Goal: Information Seeking & Learning: Learn about a topic

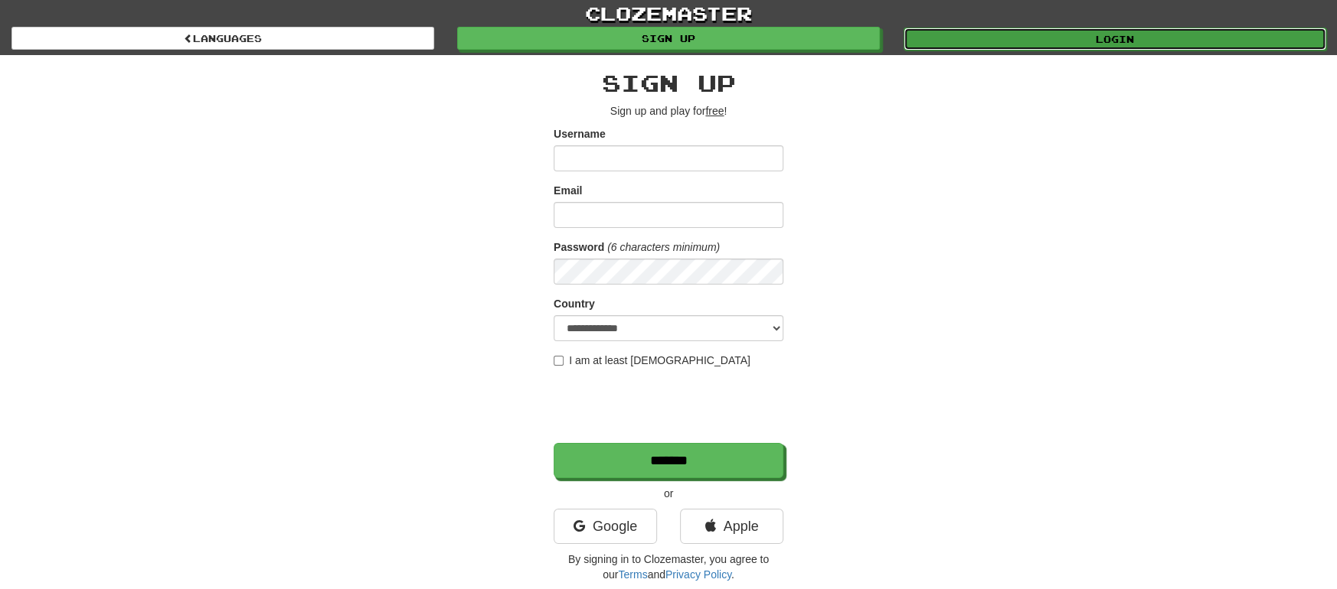
click at [1137, 40] on link "Login" at bounding box center [1114, 39] width 423 height 23
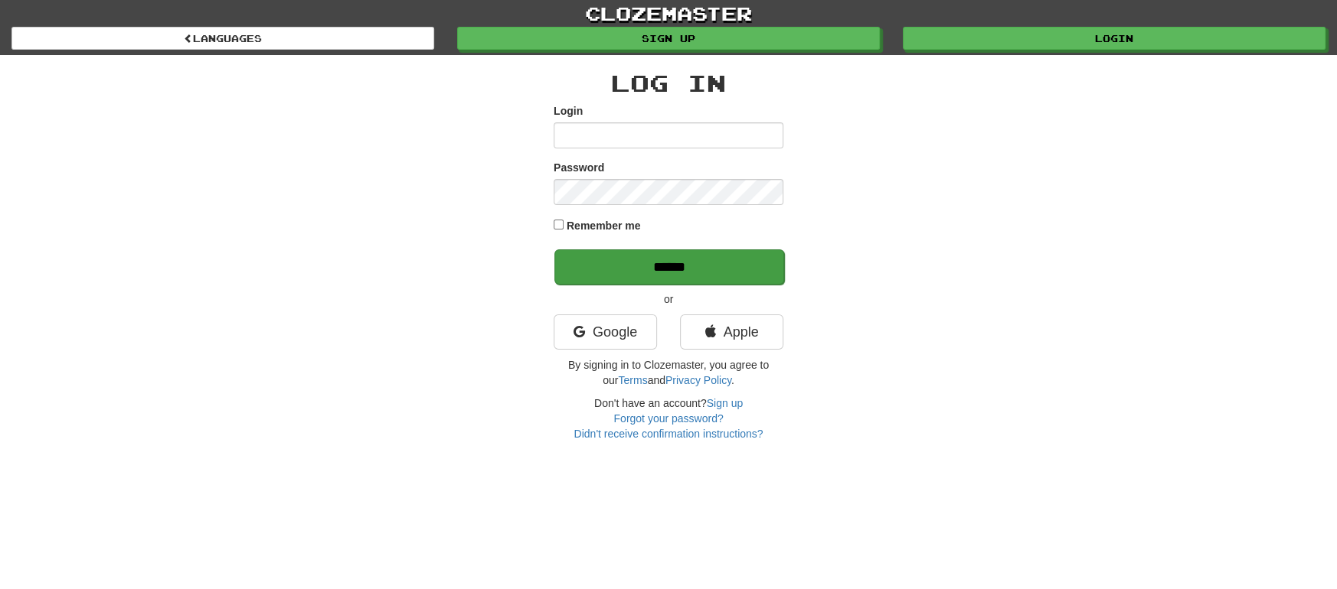
type input "**********"
click at [687, 269] on input "******" at bounding box center [669, 267] width 230 height 35
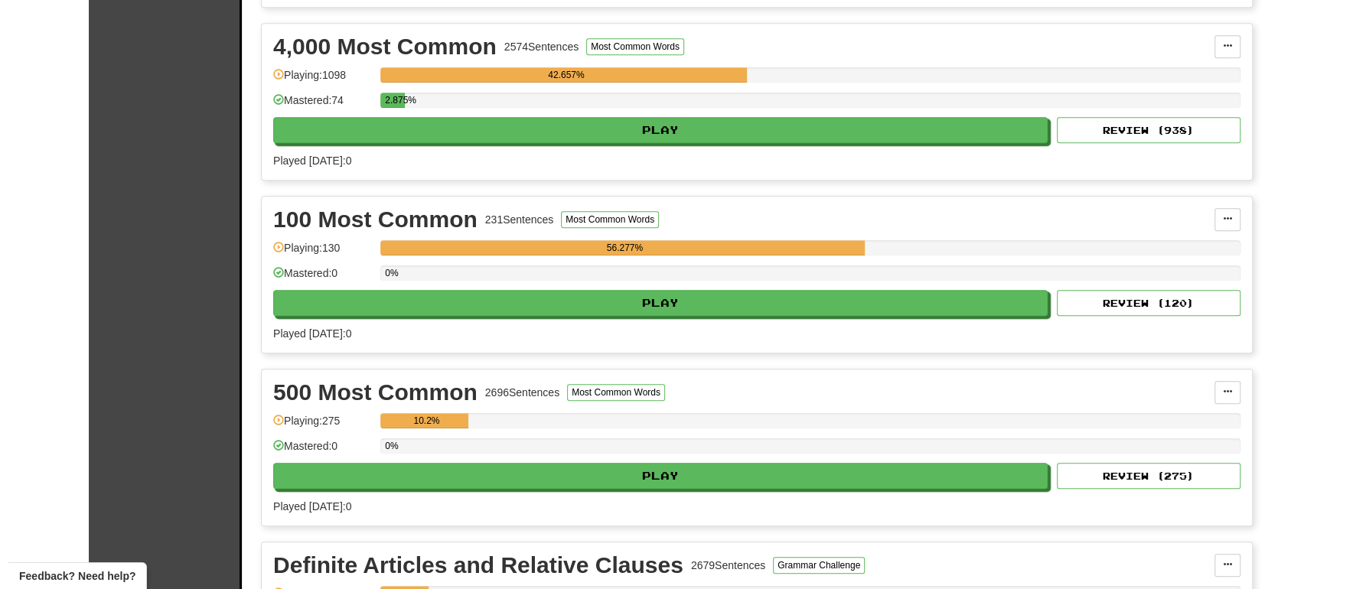
scroll to position [853, 0]
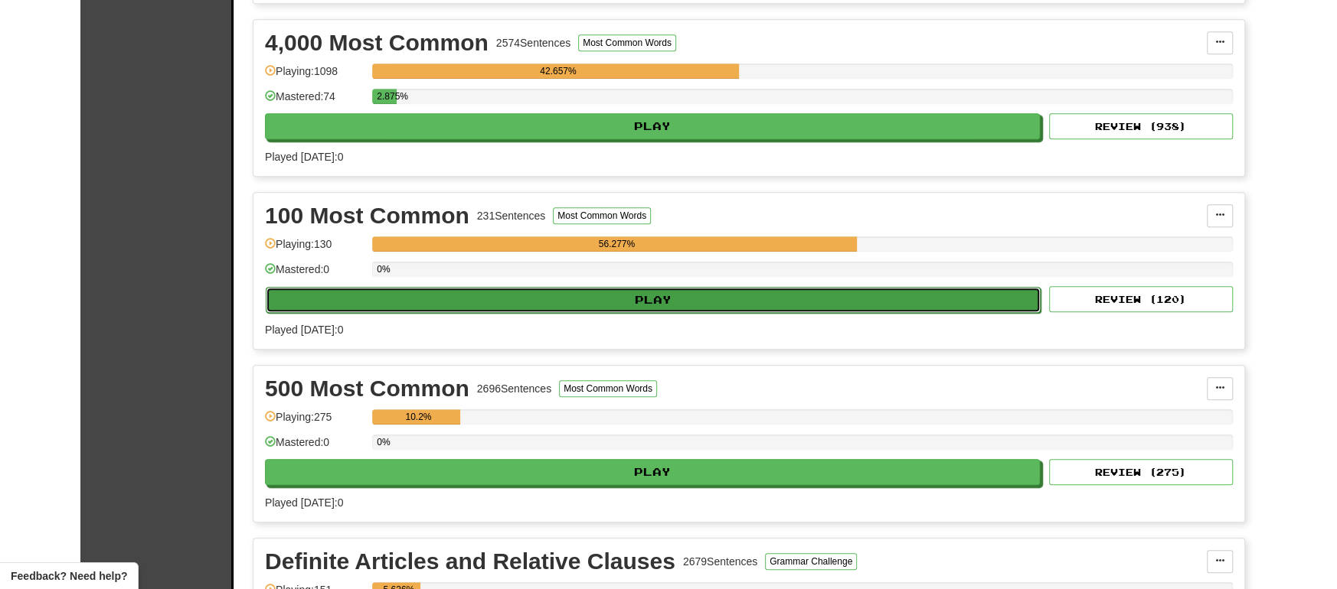
click at [717, 297] on button "Play" at bounding box center [653, 300] width 775 height 26
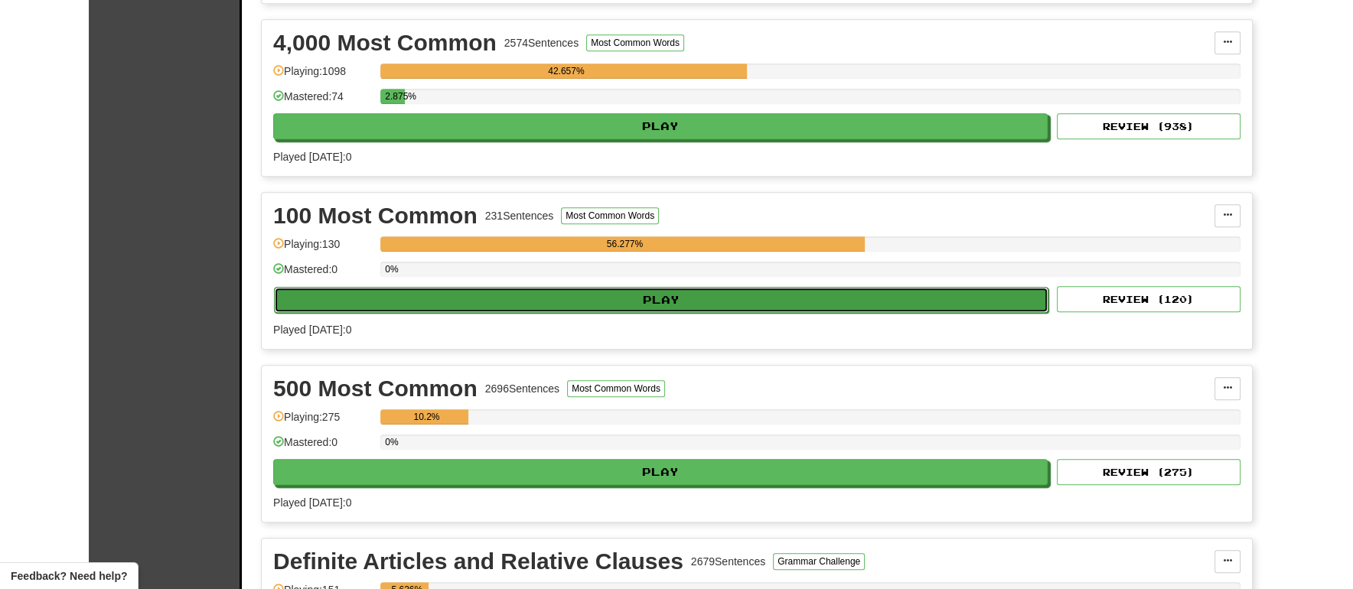
select select "**"
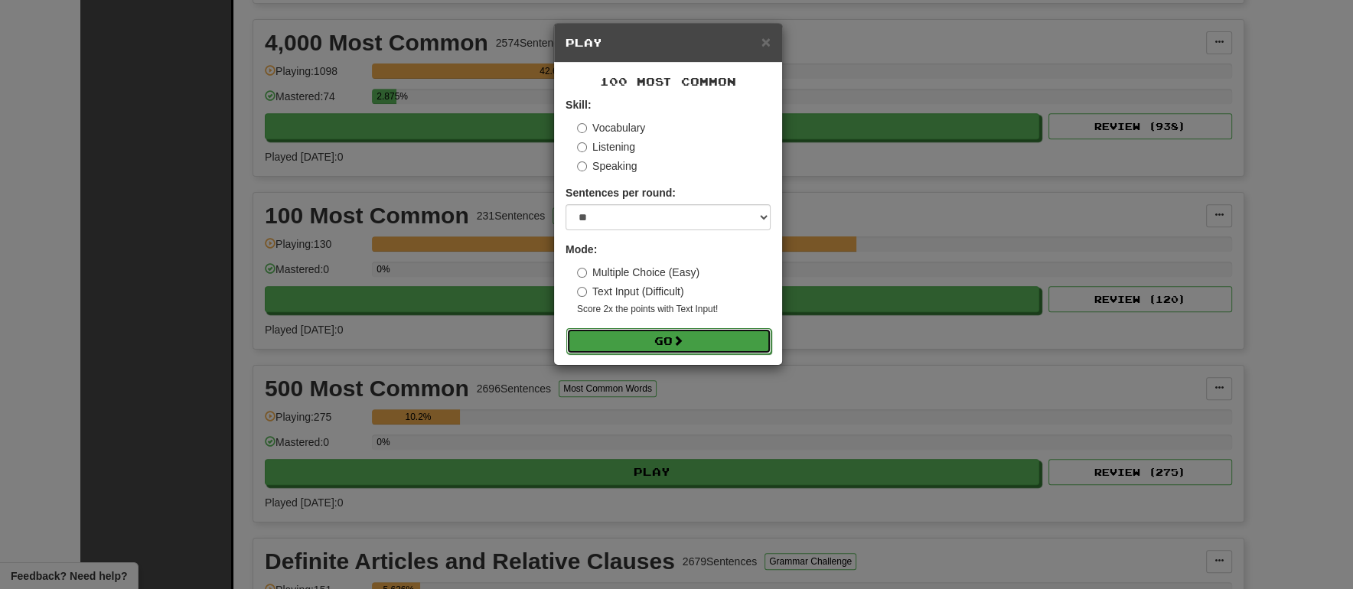
click at [692, 339] on button "Go" at bounding box center [668, 341] width 205 height 26
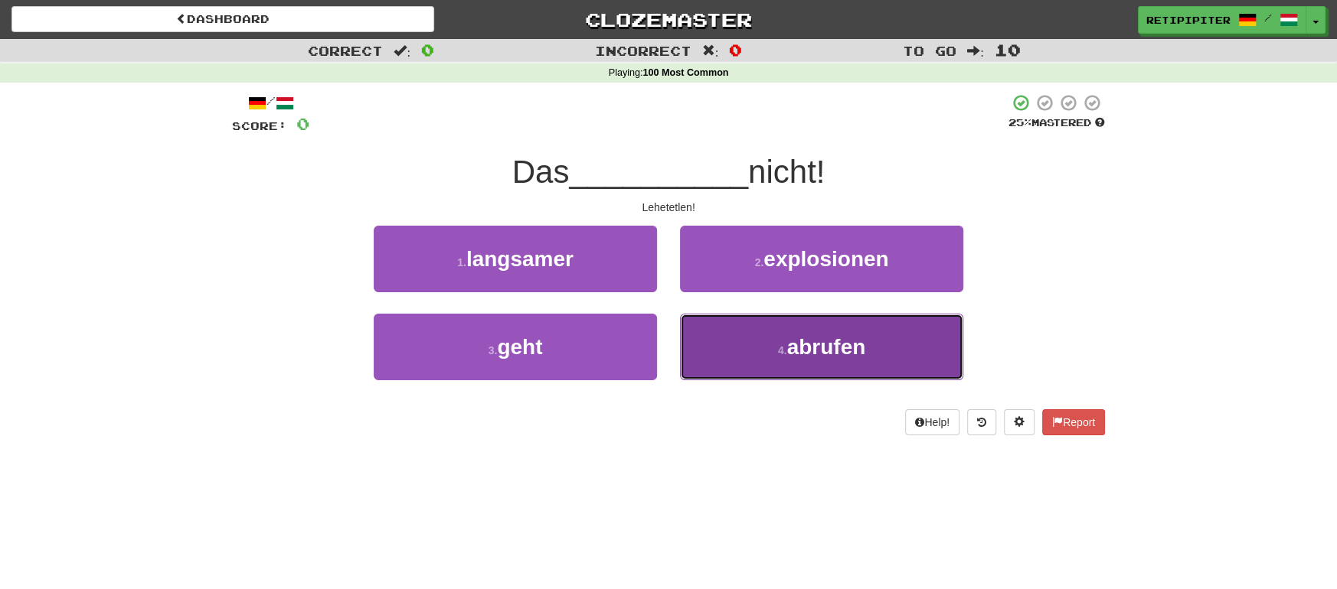
click at [839, 351] on span "abrufen" at bounding box center [826, 347] width 79 height 24
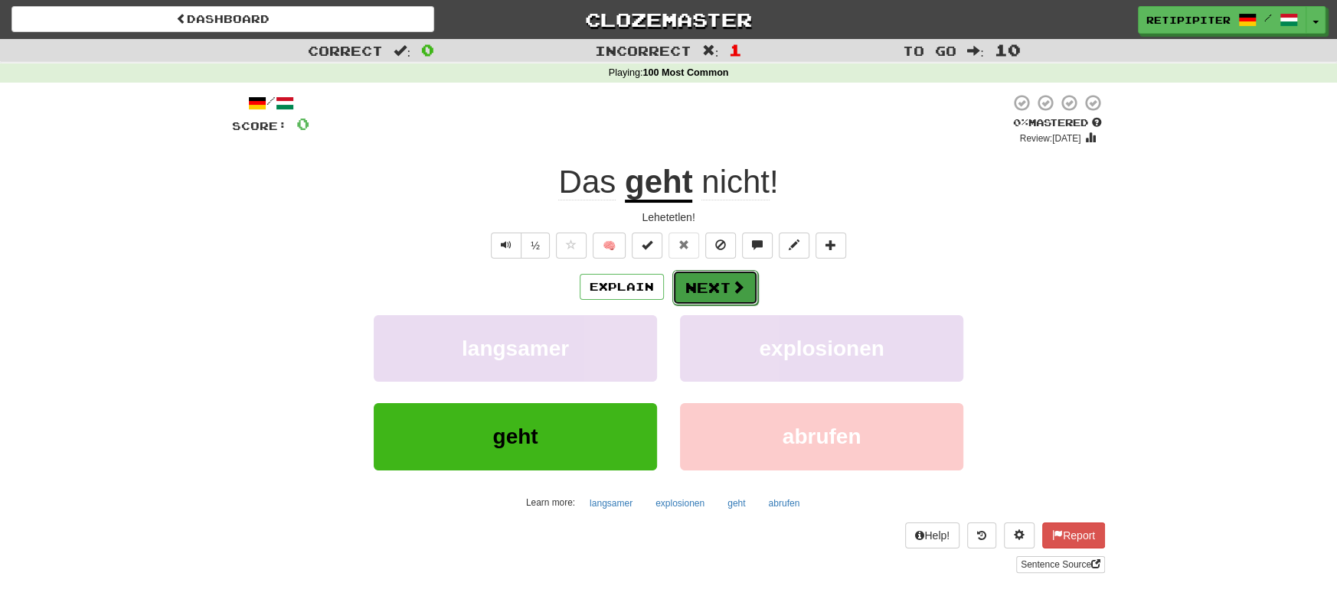
click at [731, 294] on span at bounding box center [738, 287] width 14 height 14
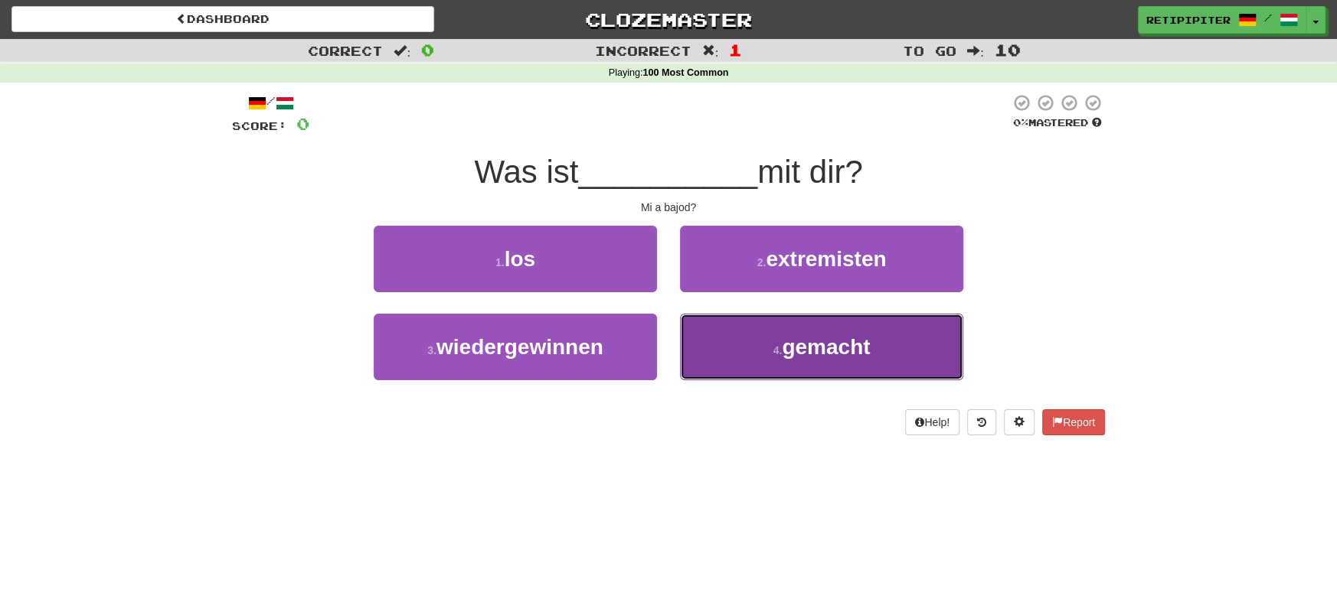
click at [837, 341] on span "gemacht" at bounding box center [826, 347] width 88 height 24
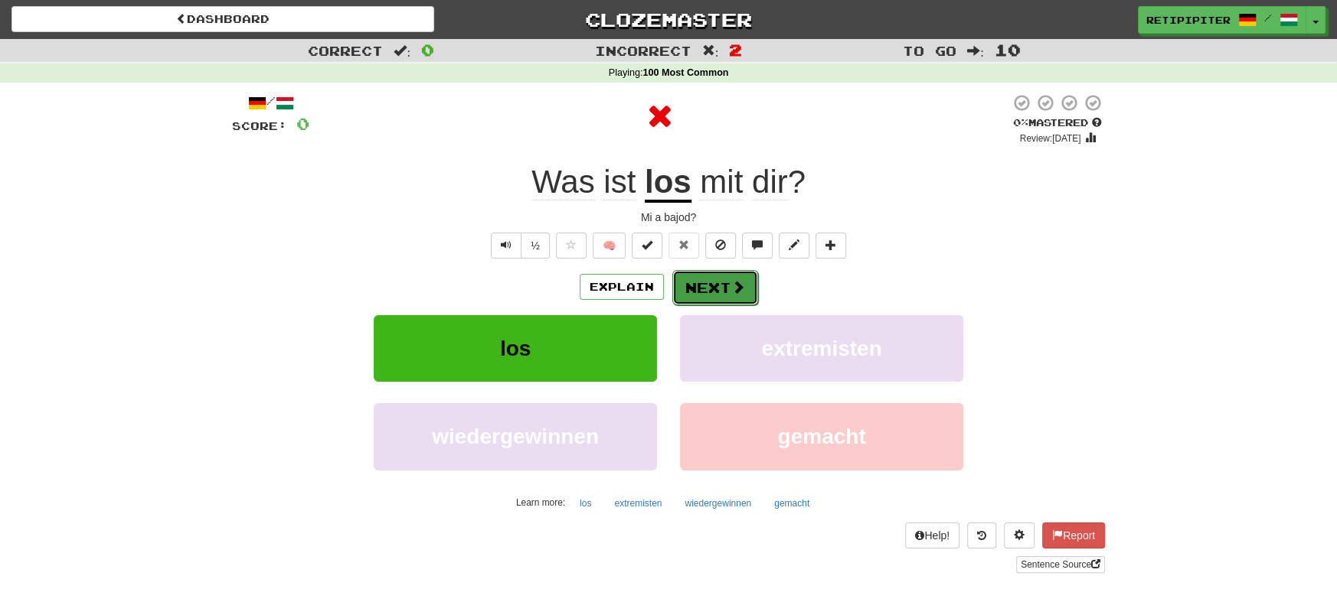
click at [714, 293] on button "Next" at bounding box center [715, 287] width 86 height 35
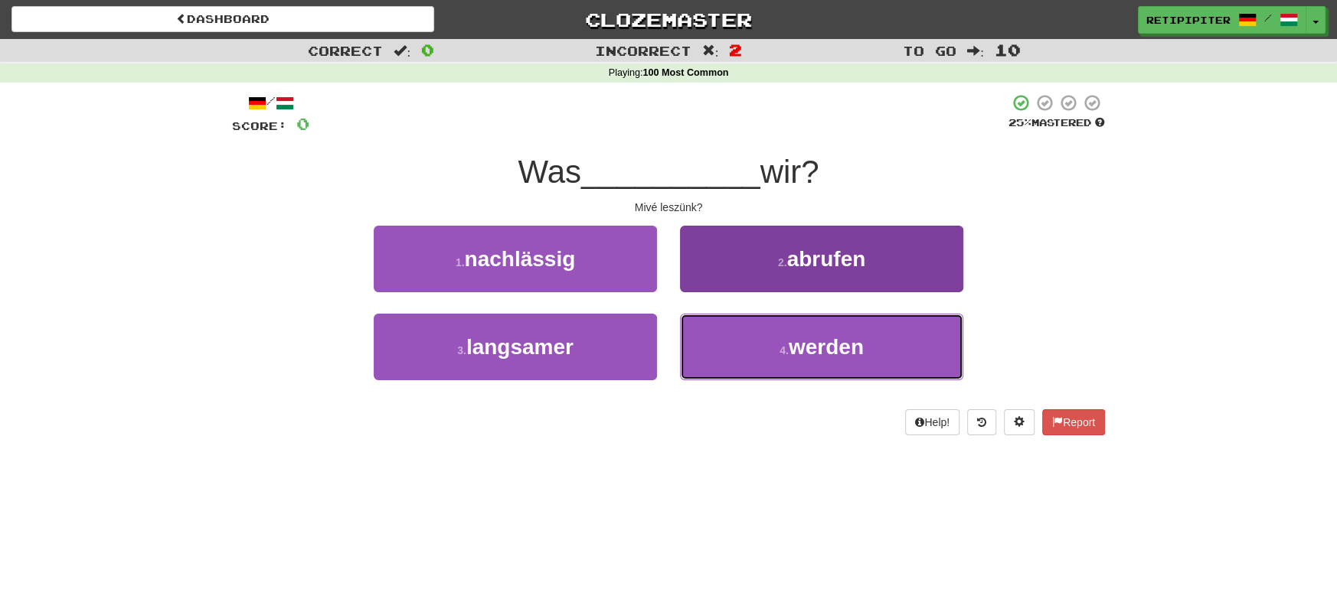
drag, startPoint x: 934, startPoint y: 342, endPoint x: 907, endPoint y: 347, distance: 27.2
click at [920, 347] on button "4 . werden" at bounding box center [821, 347] width 283 height 67
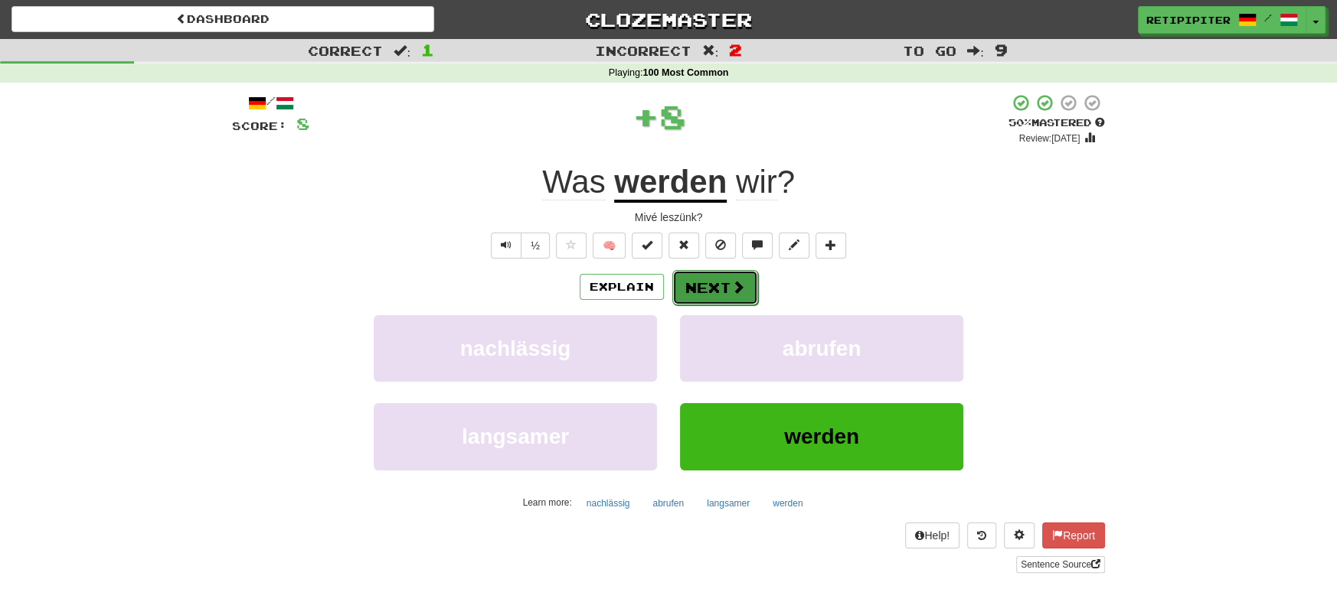
click at [713, 277] on button "Next" at bounding box center [715, 287] width 86 height 35
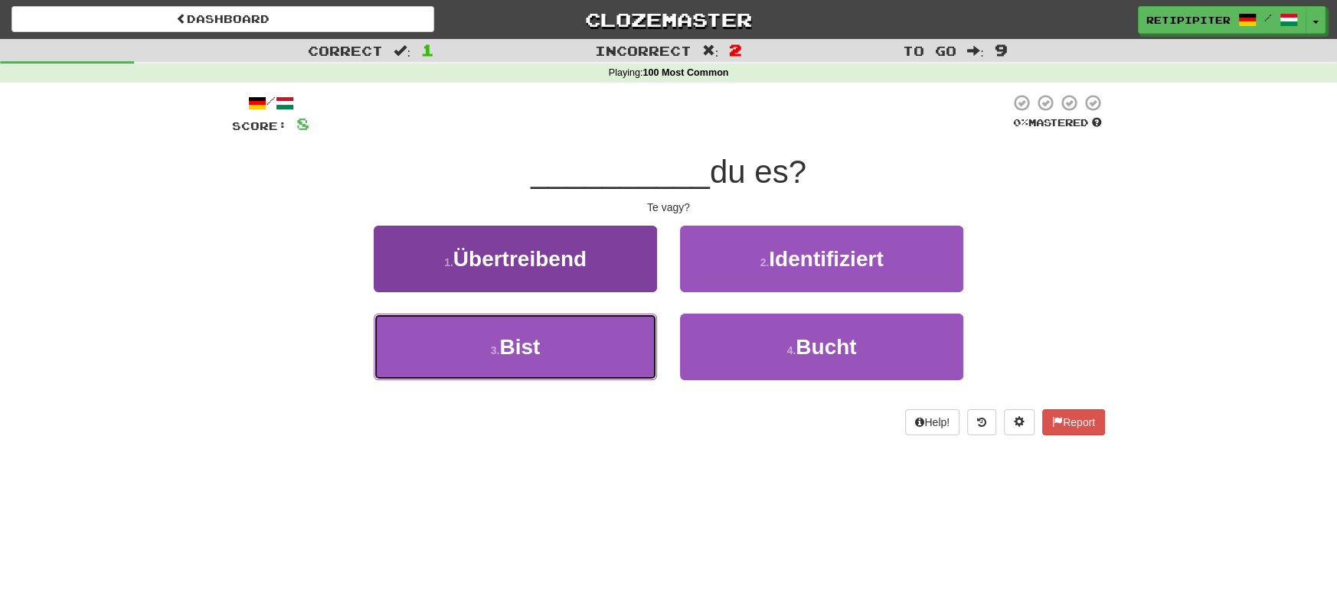
drag, startPoint x: 532, startPoint y: 354, endPoint x: 537, endPoint y: 345, distance: 10.6
click at [532, 351] on span "Bist" at bounding box center [519, 347] width 41 height 24
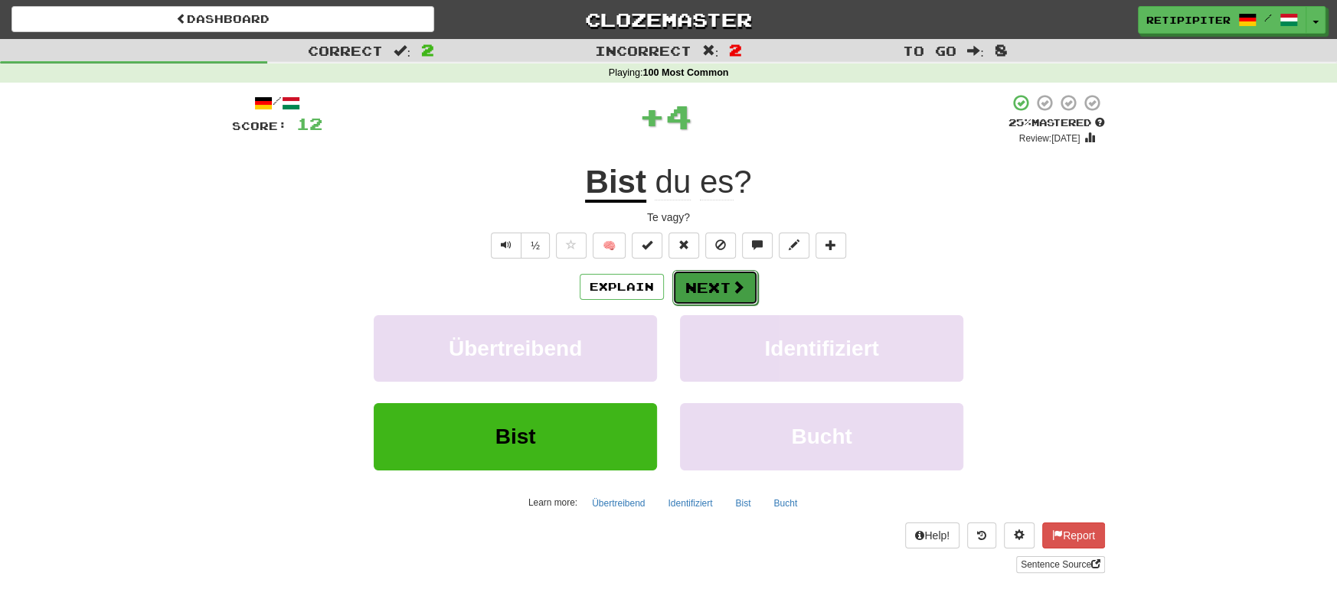
click at [707, 280] on button "Next" at bounding box center [715, 287] width 86 height 35
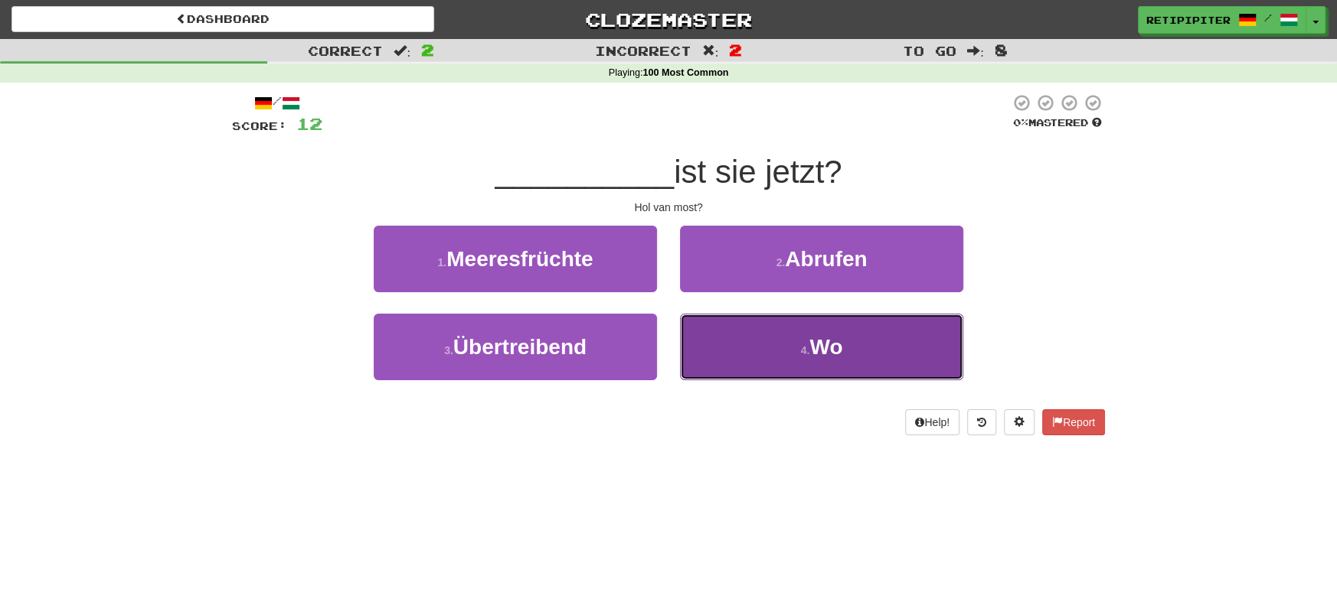
drag, startPoint x: 830, startPoint y: 350, endPoint x: 788, endPoint y: 341, distance: 43.1
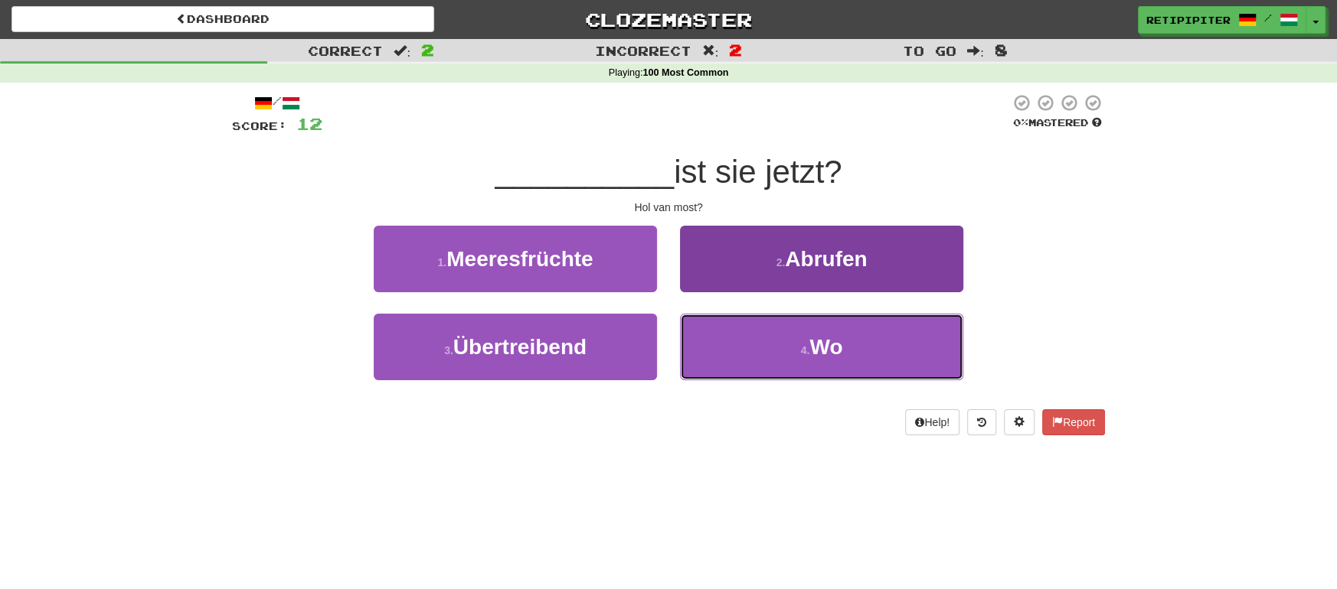
click at [830, 350] on span "Wo" at bounding box center [825, 347] width 33 height 24
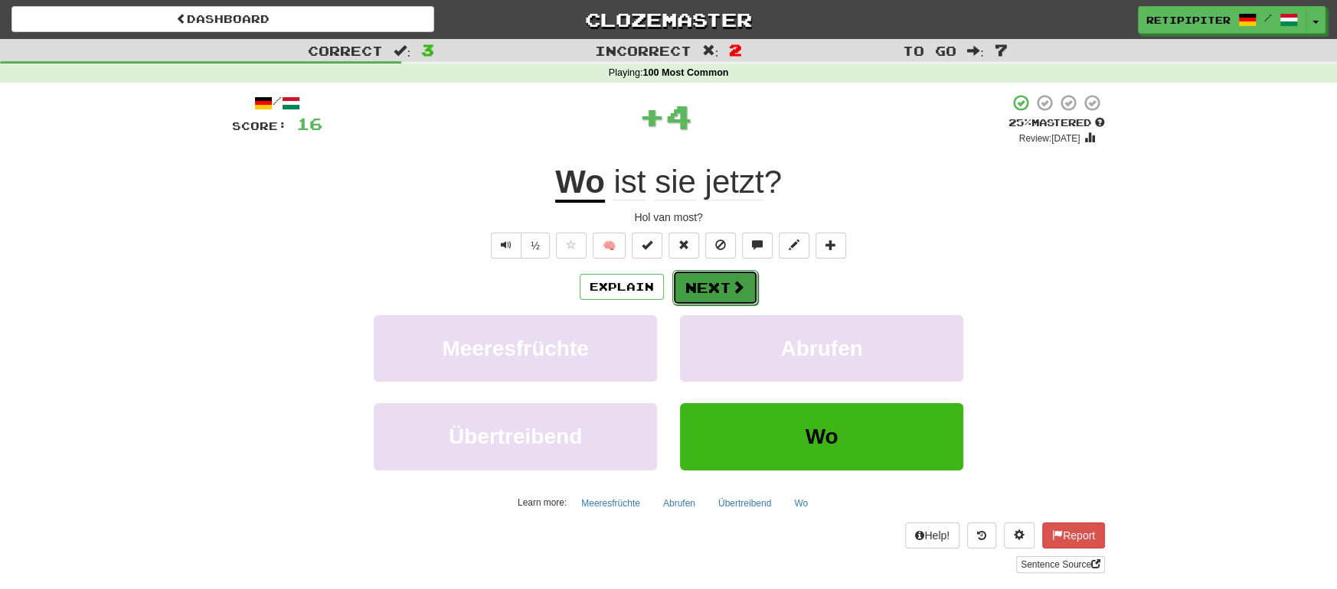
click at [725, 294] on button "Next" at bounding box center [715, 287] width 86 height 35
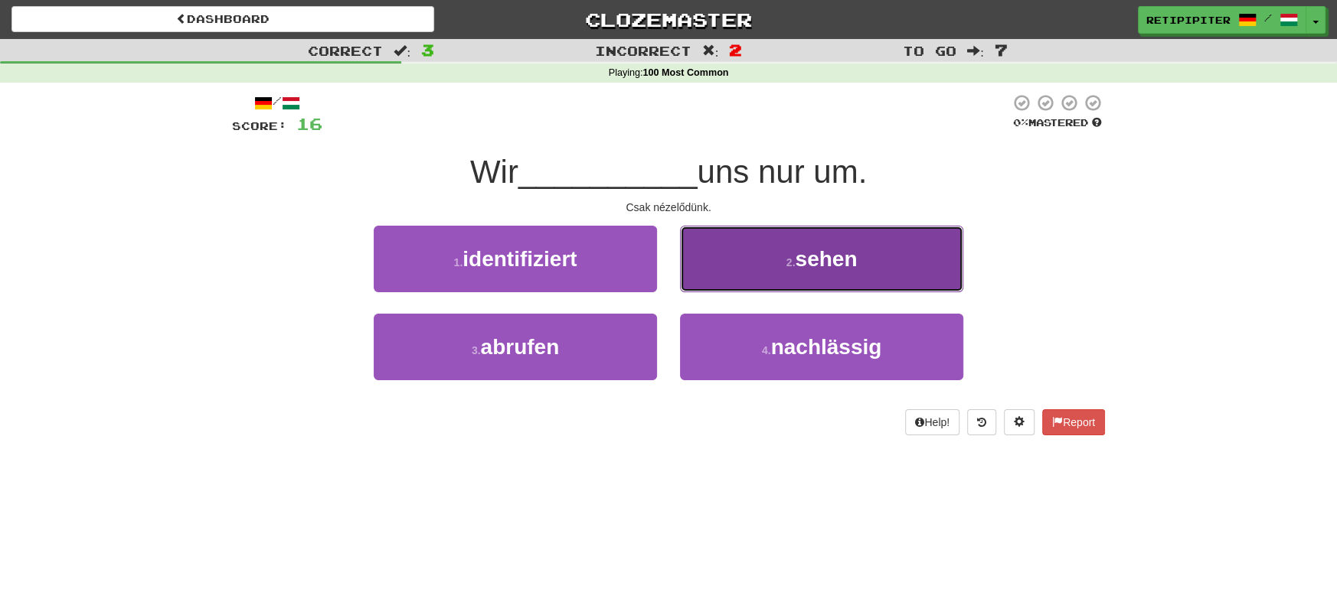
click at [849, 275] on button "2 . sehen" at bounding box center [821, 259] width 283 height 67
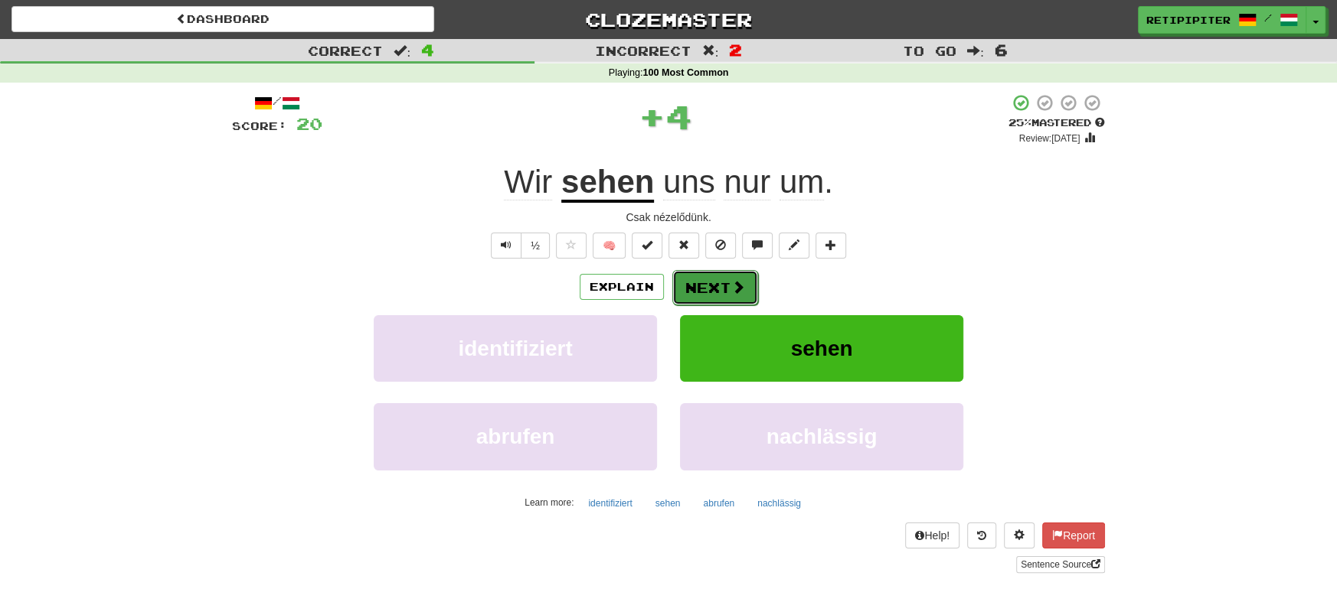
click at [704, 285] on button "Next" at bounding box center [715, 287] width 86 height 35
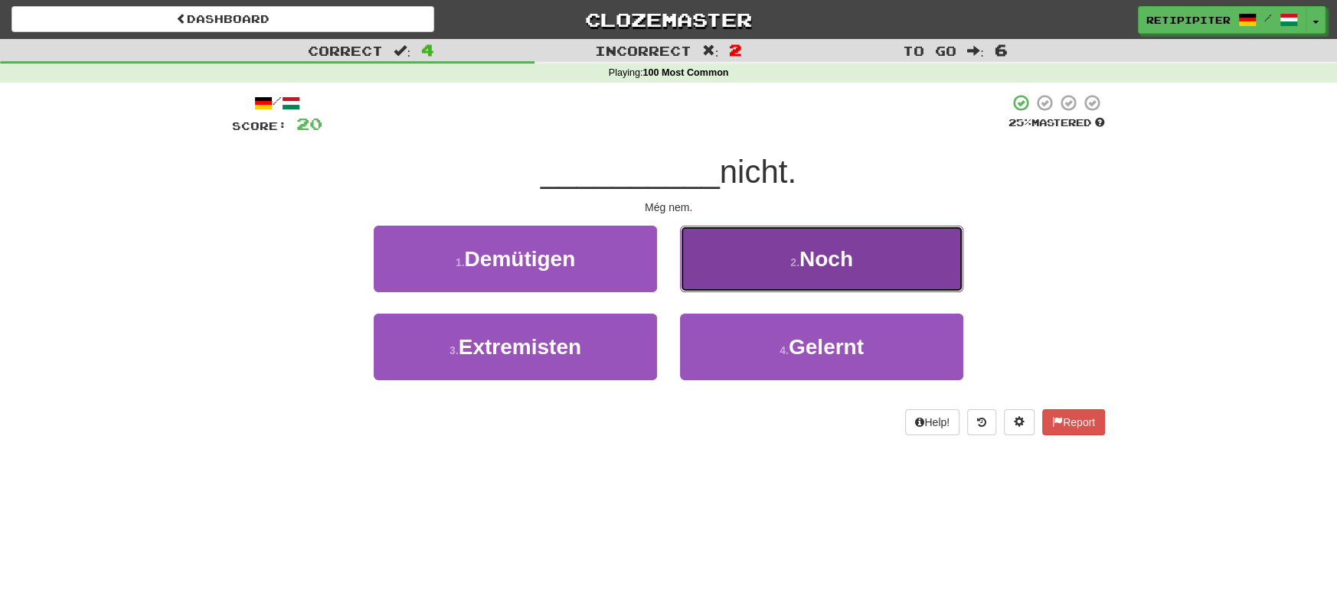
click at [844, 255] on span "Noch" at bounding box center [826, 259] width 54 height 24
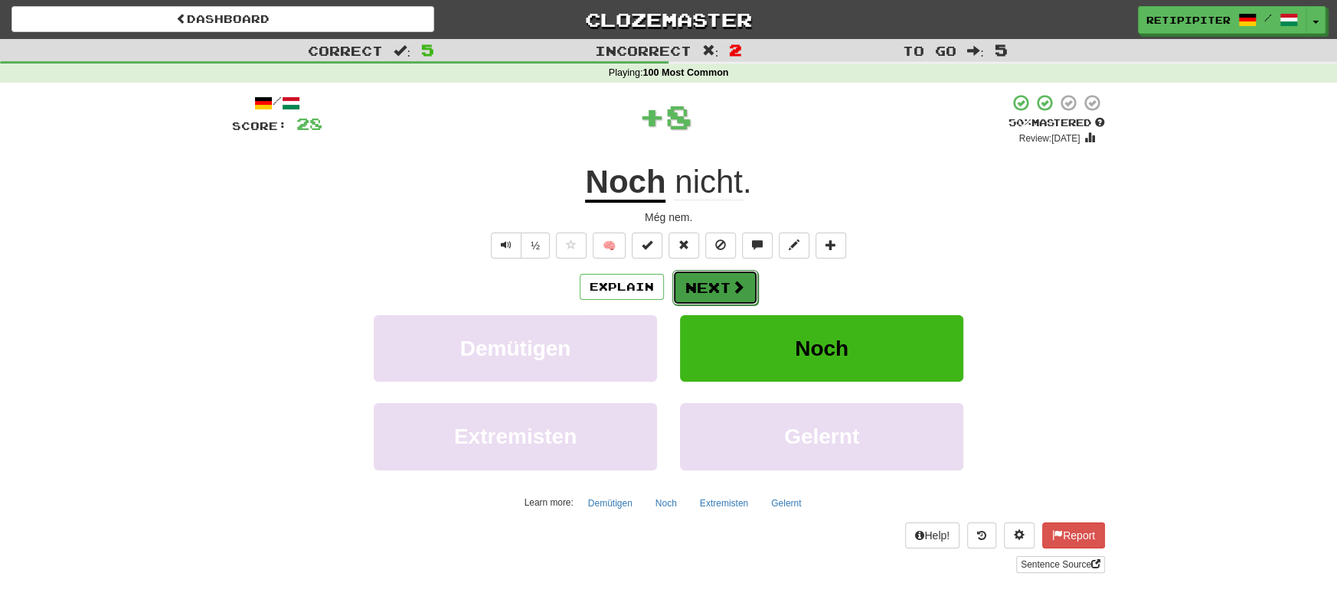
click at [702, 283] on button "Next" at bounding box center [715, 287] width 86 height 35
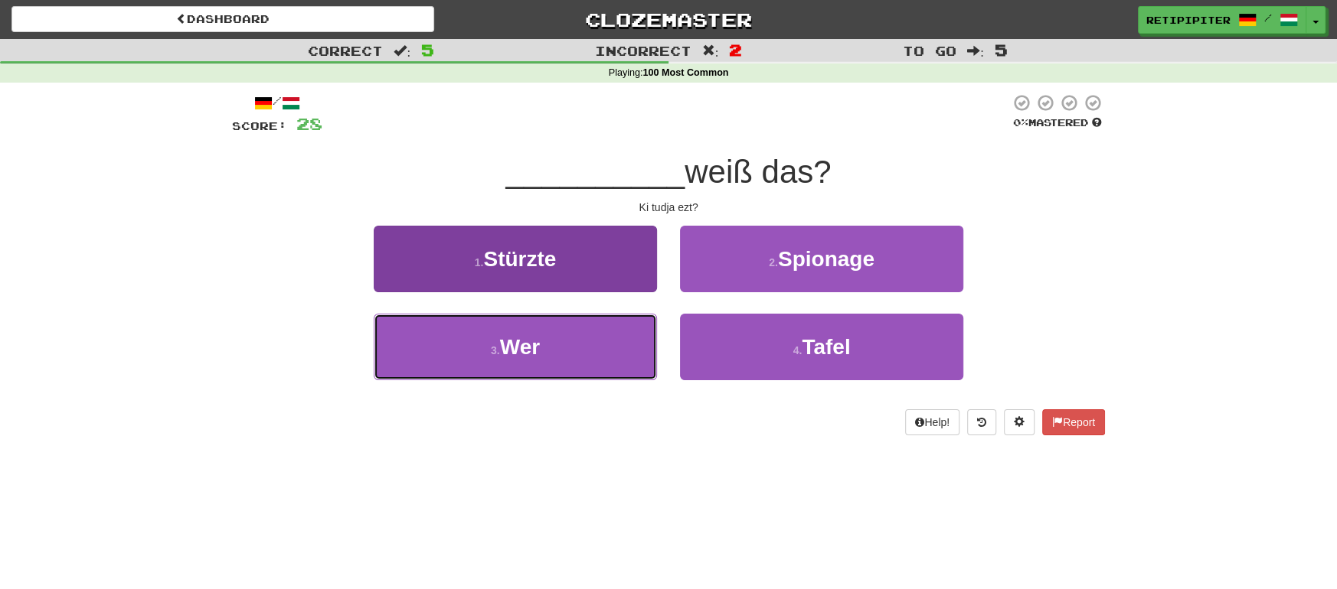
drag, startPoint x: 553, startPoint y: 354, endPoint x: 574, endPoint y: 329, distance: 32.6
click at [553, 352] on button "3 . Wer" at bounding box center [515, 347] width 283 height 67
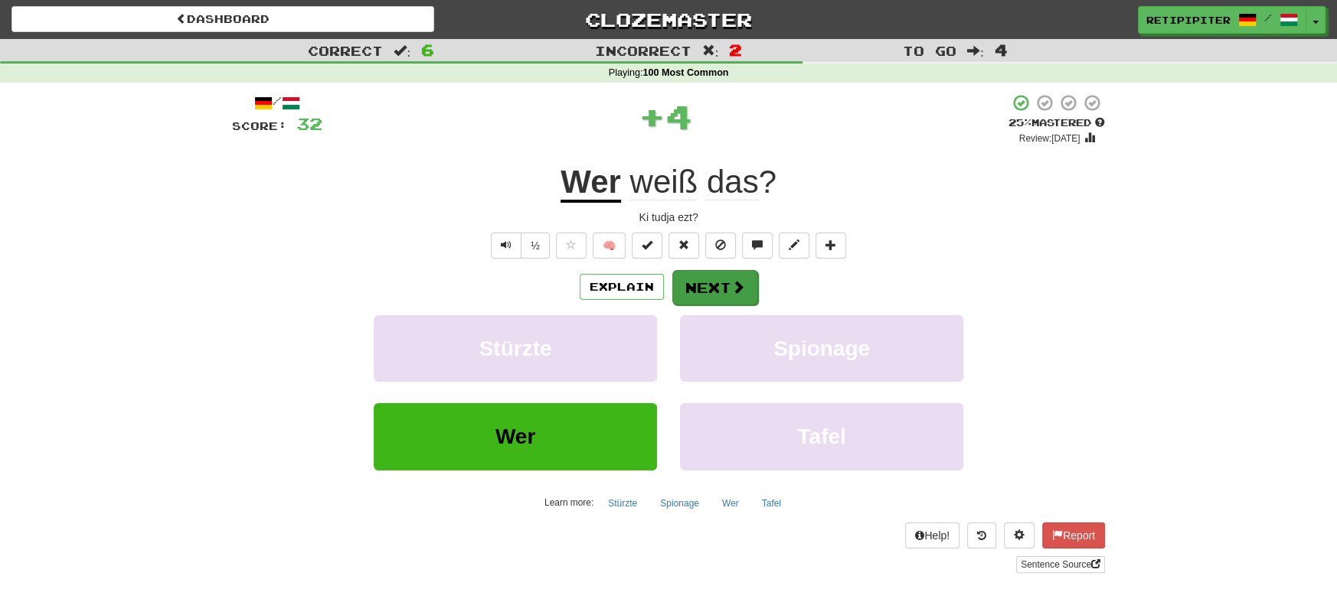
click at [694, 304] on div "Explain Next Stürzte Spionage Wer Tafel Learn more: Stürzte Spionage Wer Tafel" at bounding box center [668, 392] width 873 height 246
click at [696, 295] on button "Next" at bounding box center [715, 287] width 86 height 35
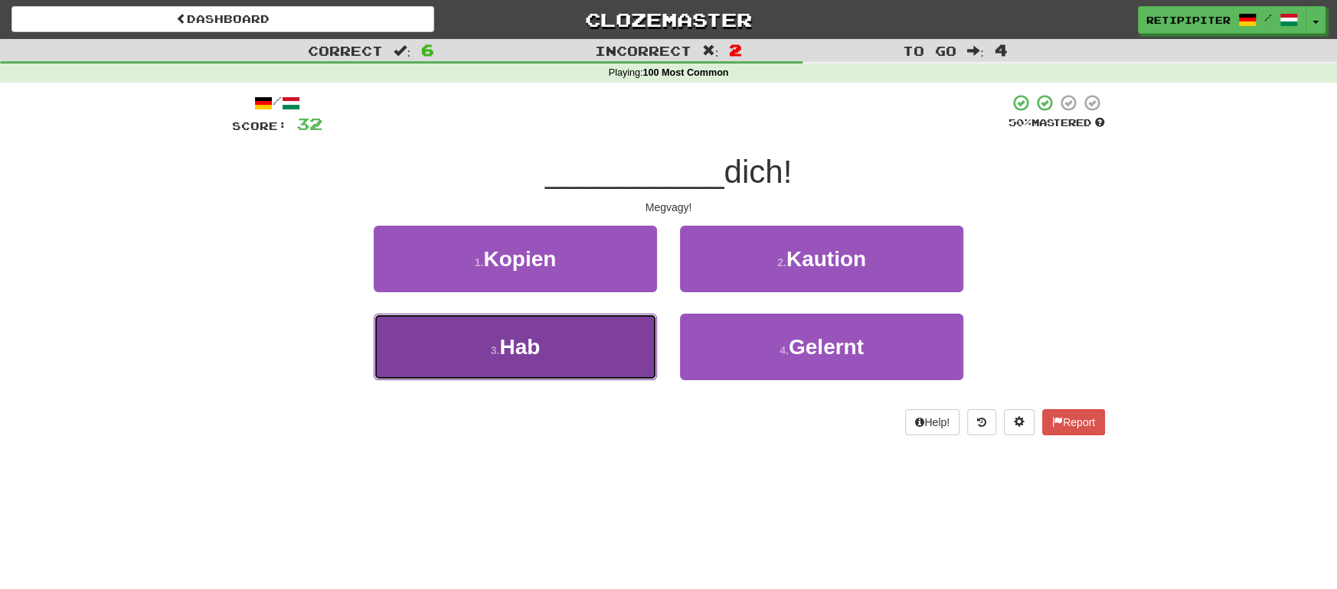
click at [593, 341] on button "3 . Hab" at bounding box center [515, 347] width 283 height 67
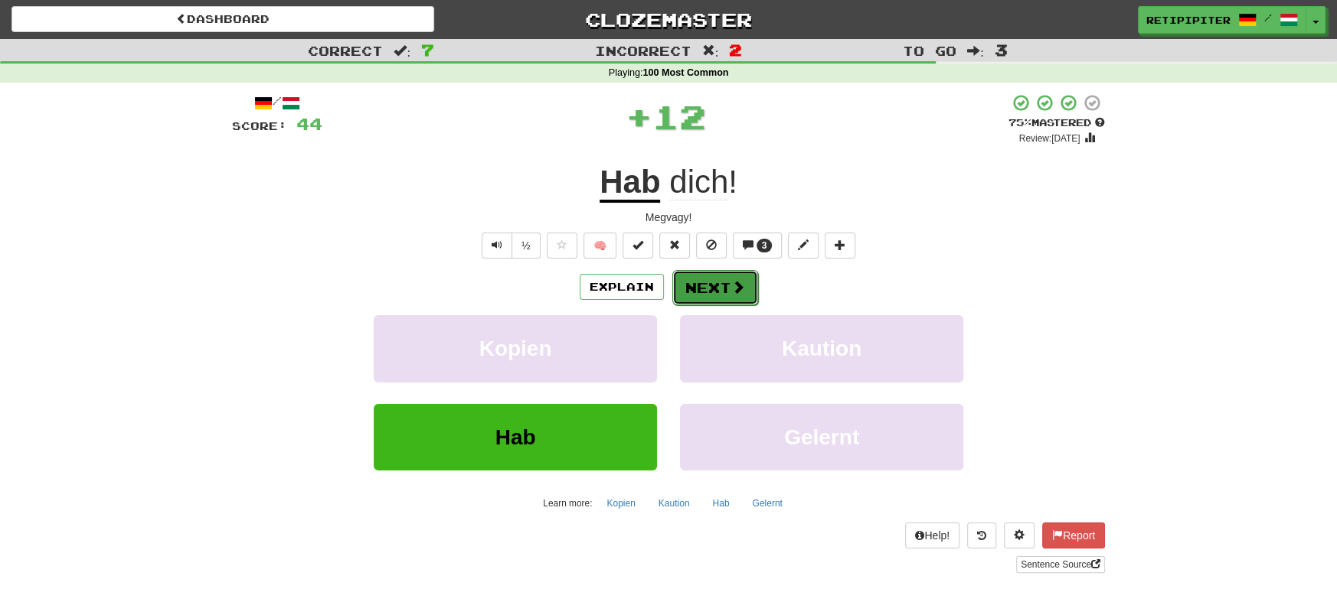
click at [708, 272] on button "Next" at bounding box center [715, 287] width 86 height 35
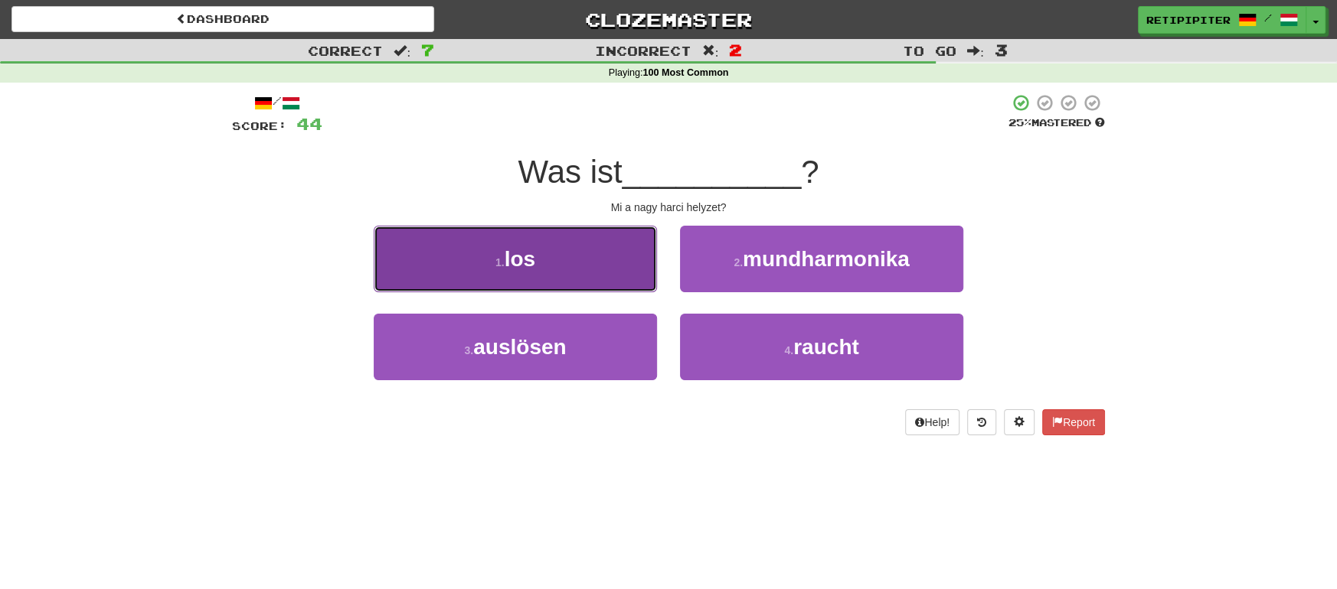
click at [537, 276] on button "1 . los" at bounding box center [515, 259] width 283 height 67
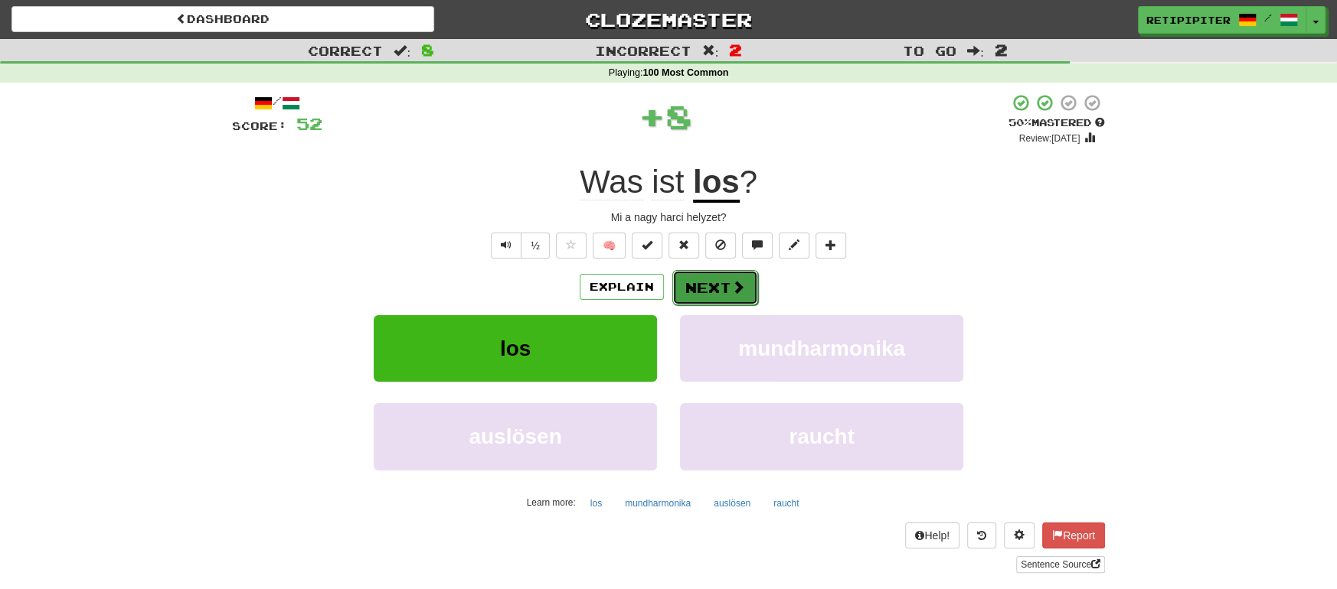
click at [720, 295] on button "Next" at bounding box center [715, 287] width 86 height 35
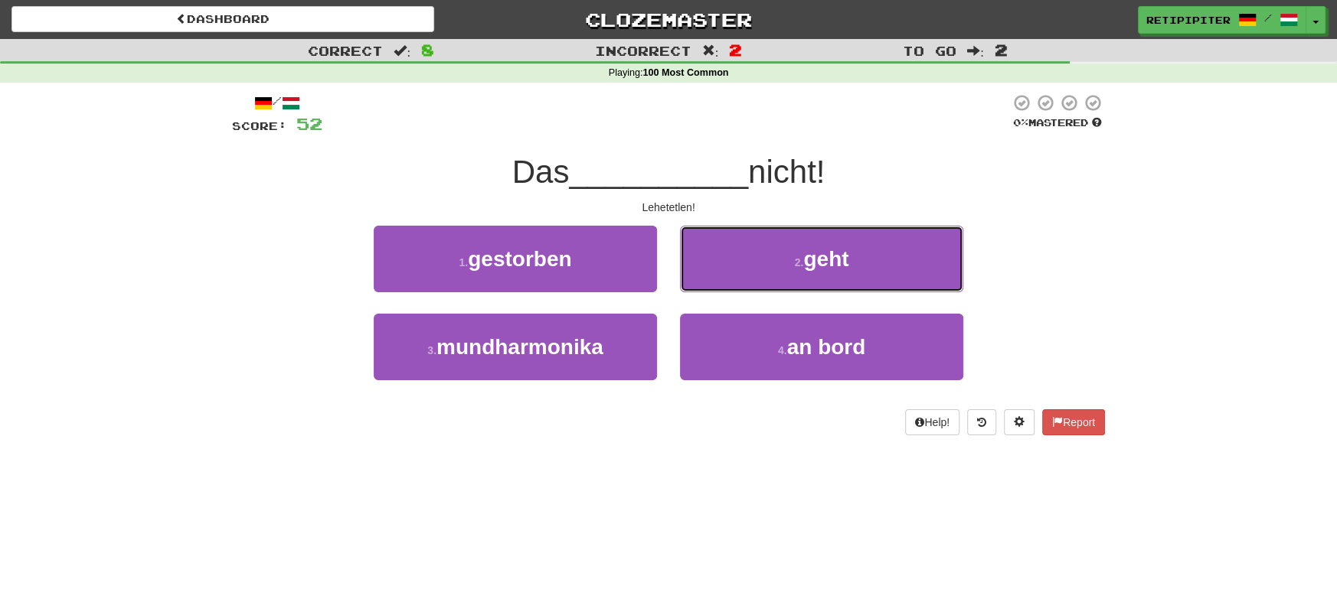
drag, startPoint x: 943, startPoint y: 243, endPoint x: 890, endPoint y: 262, distance: 56.9
click at [939, 245] on button "2 . geht" at bounding box center [821, 259] width 283 height 67
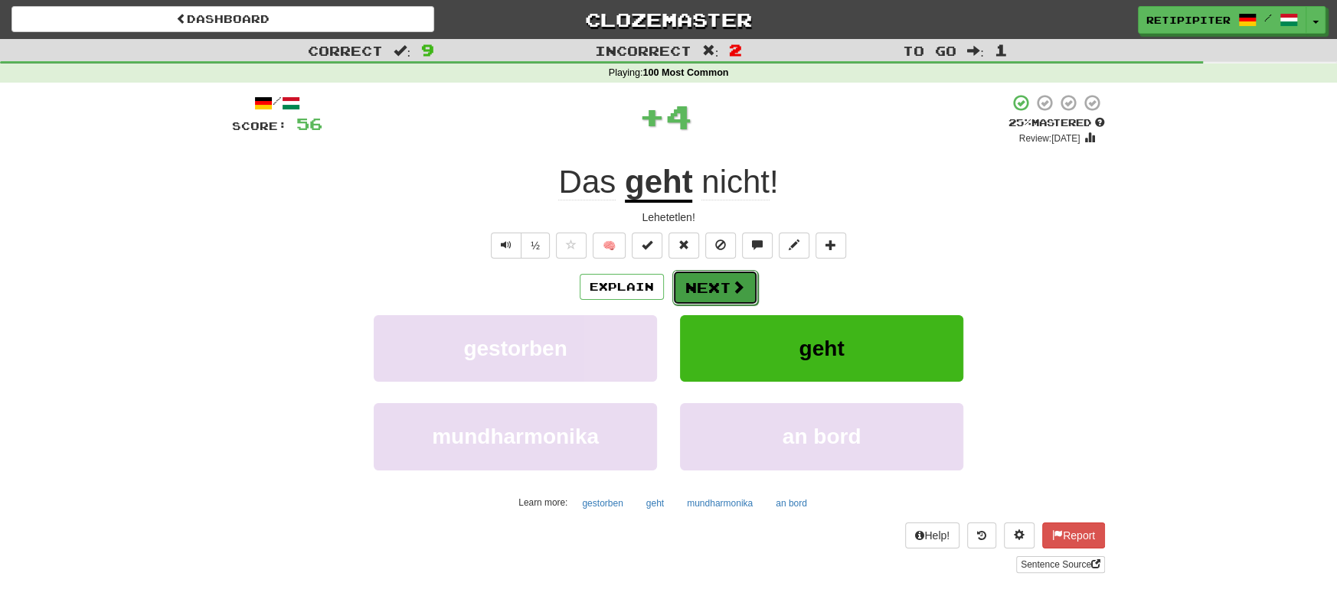
click at [723, 282] on button "Next" at bounding box center [715, 287] width 86 height 35
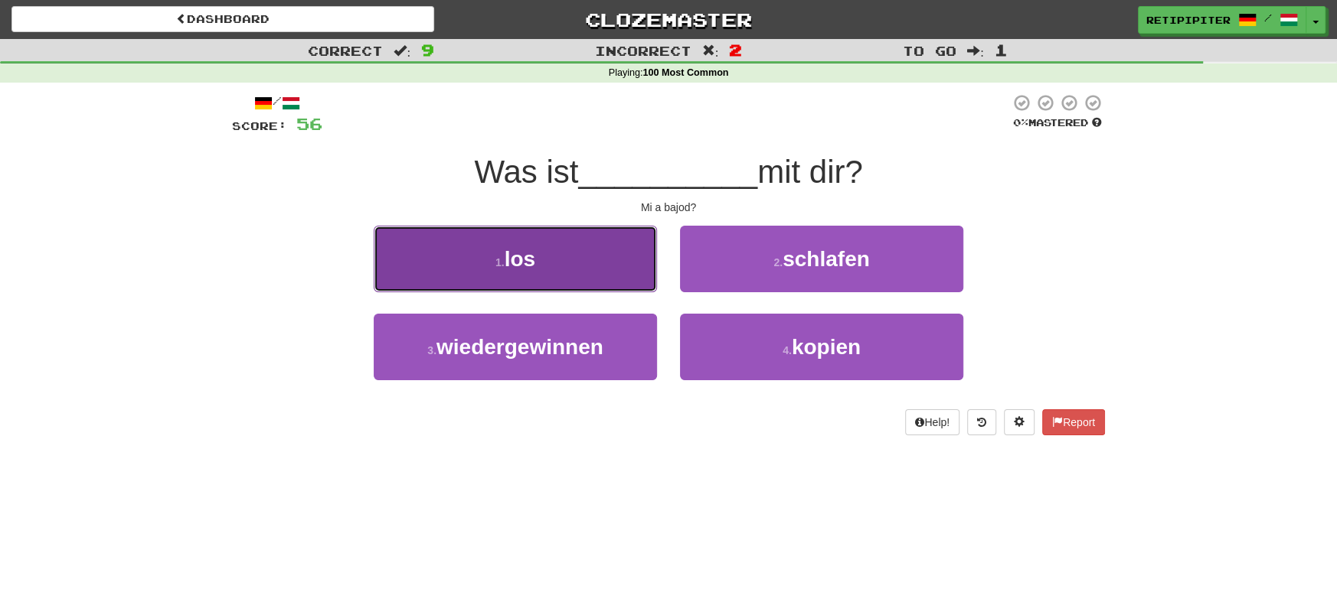
click at [550, 248] on button "1 . los" at bounding box center [515, 259] width 283 height 67
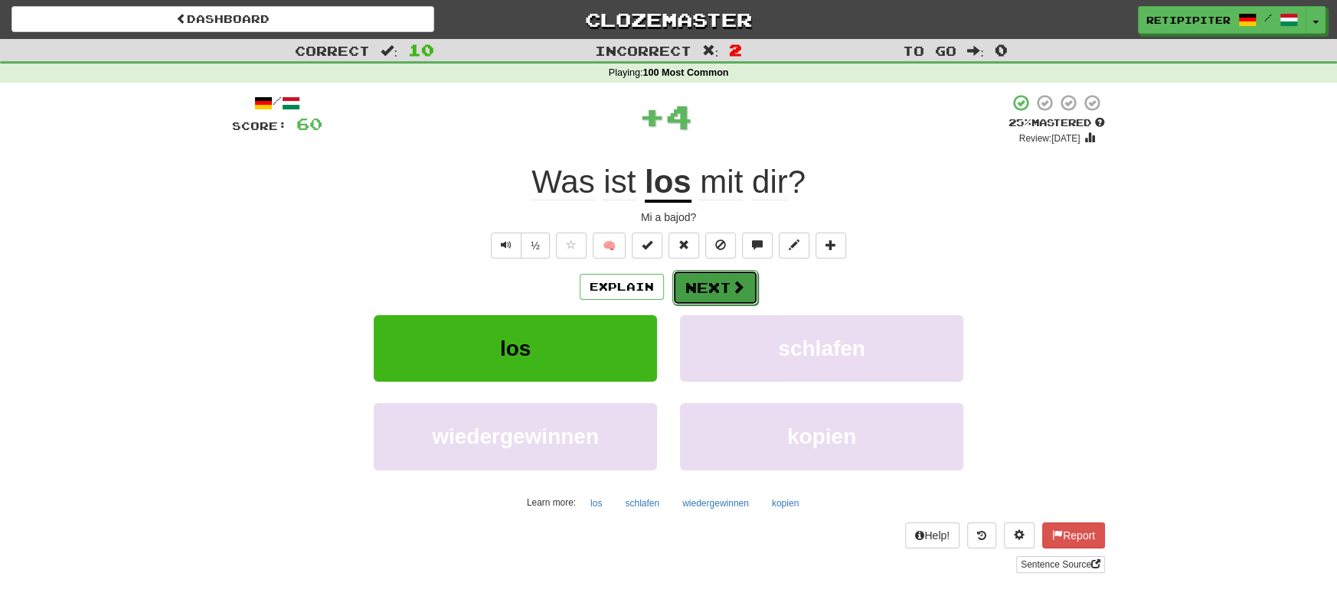
click at [731, 291] on span at bounding box center [738, 287] width 14 height 14
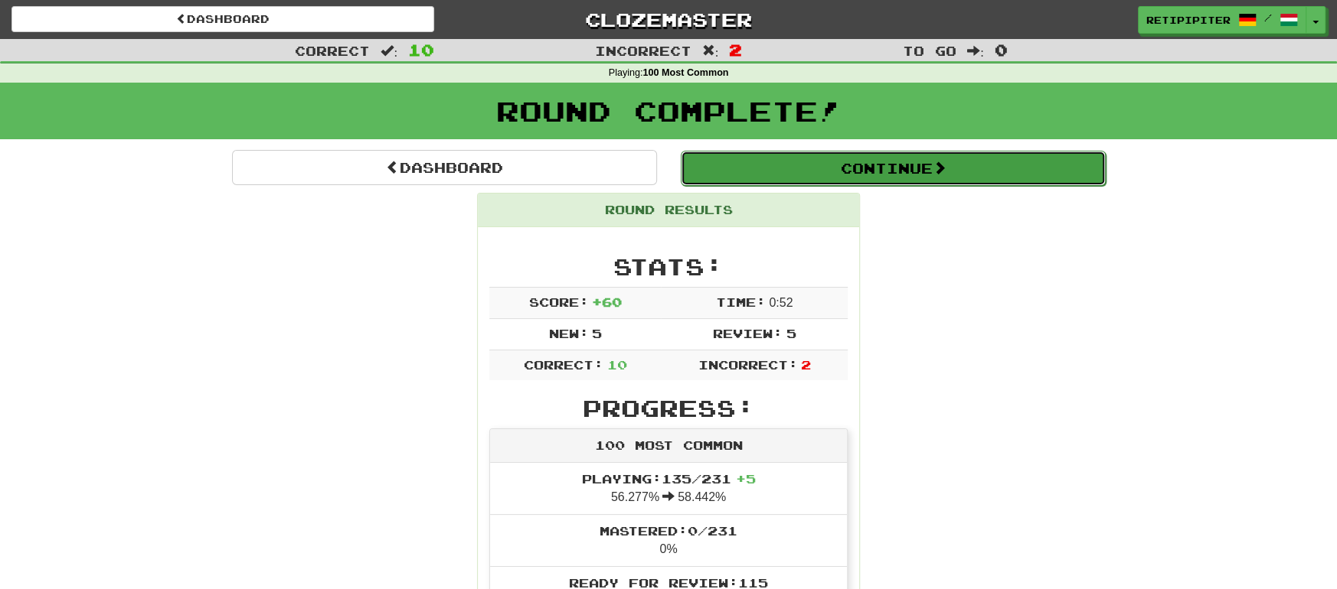
click at [1020, 155] on button "Continue" at bounding box center [893, 168] width 425 height 35
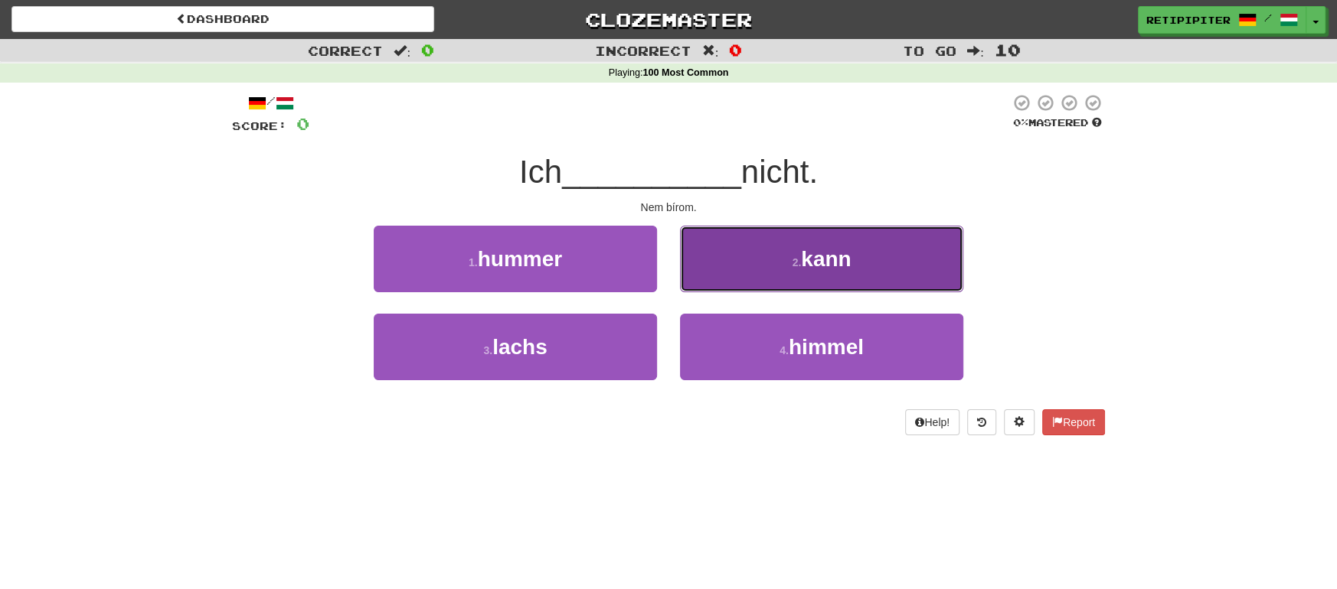
click at [814, 269] on span "kann" at bounding box center [826, 259] width 50 height 24
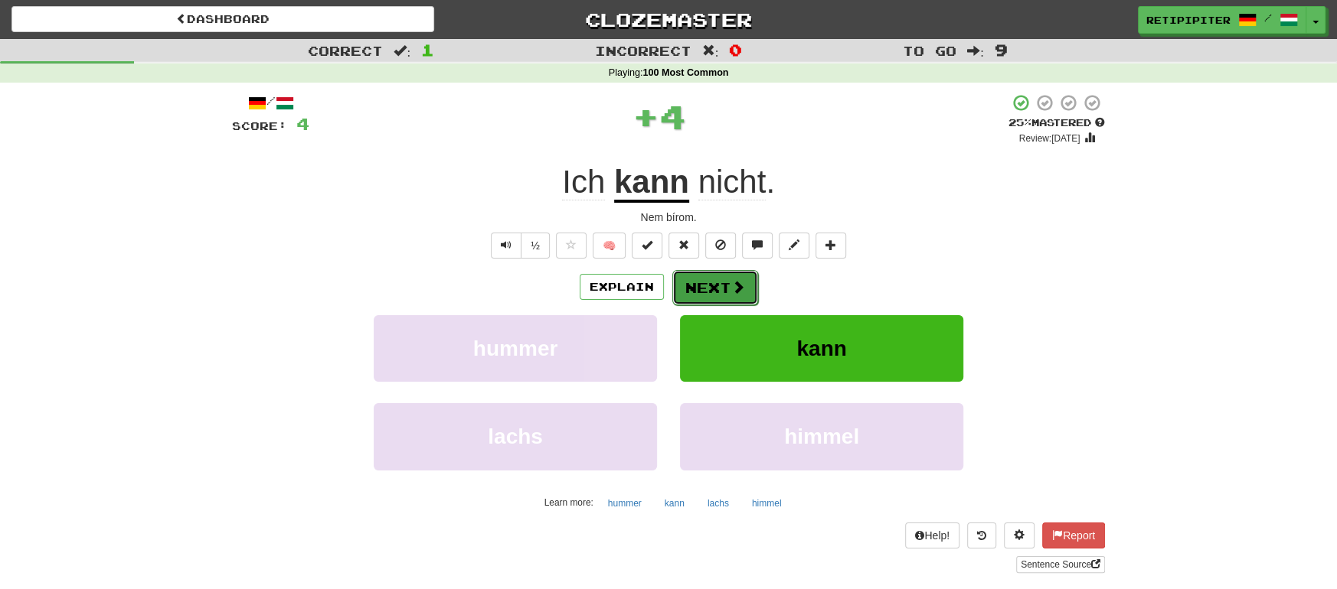
click at [709, 284] on button "Next" at bounding box center [715, 287] width 86 height 35
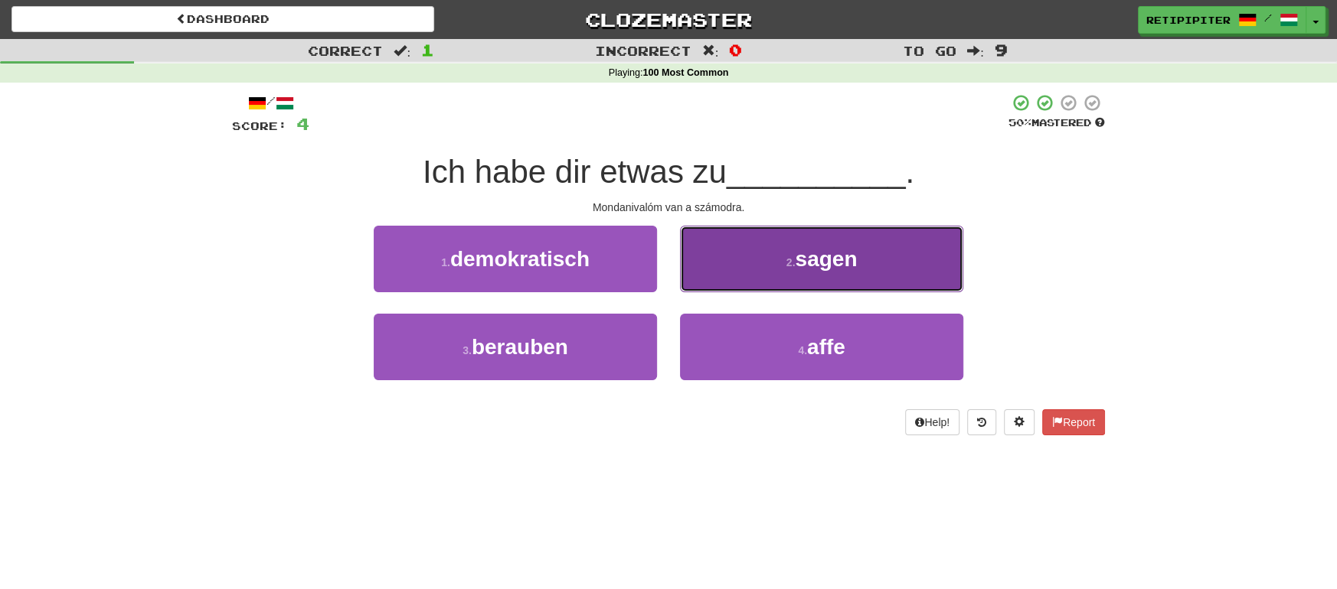
click at [854, 269] on span "sagen" at bounding box center [826, 259] width 62 height 24
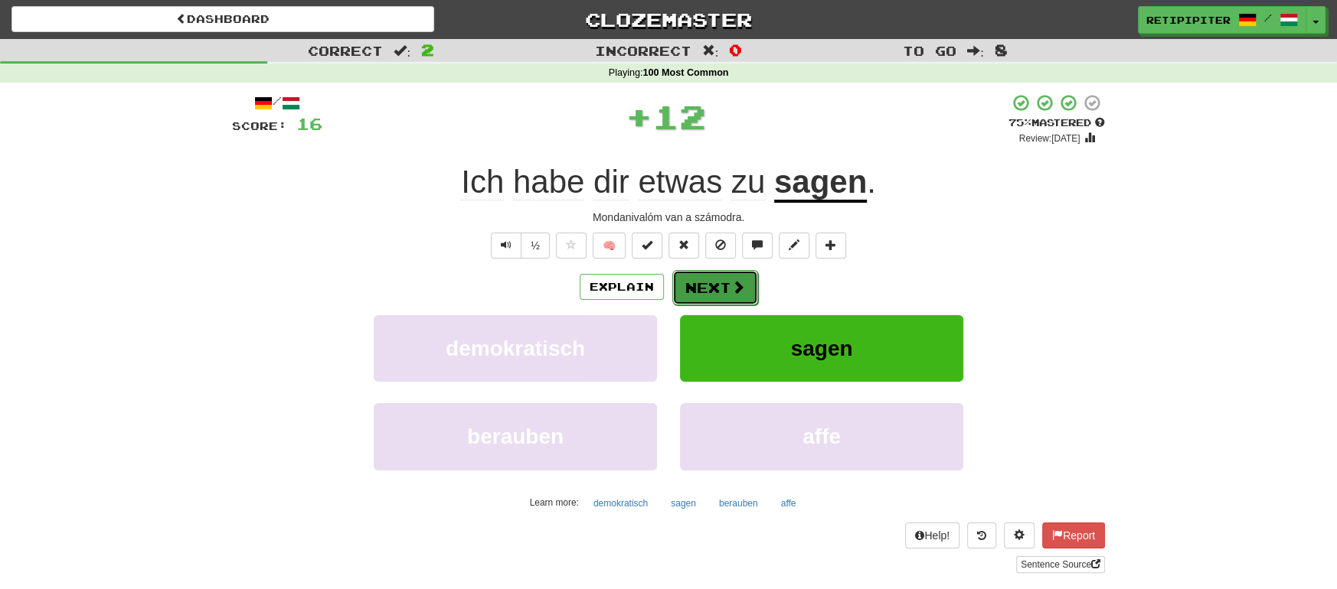
click at [730, 276] on button "Next" at bounding box center [715, 287] width 86 height 35
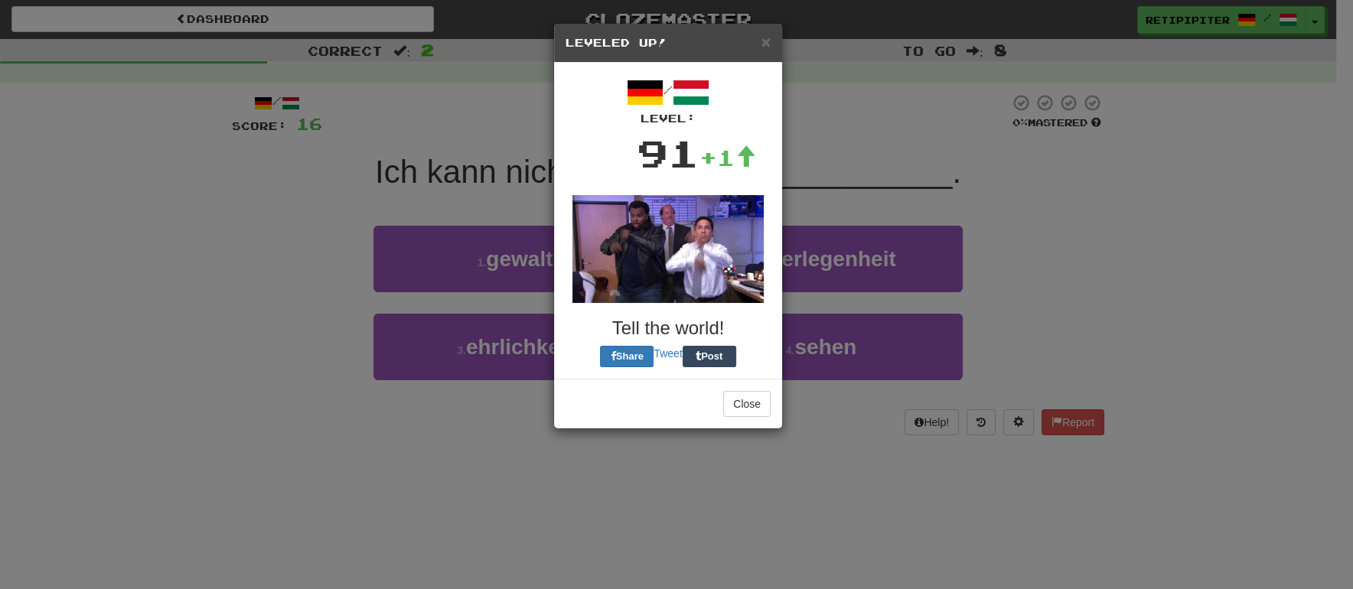
click at [994, 193] on div "× Leveled Up! / Level: 91 +1 Tell the world! Share Tweet Post Close" at bounding box center [676, 294] width 1353 height 589
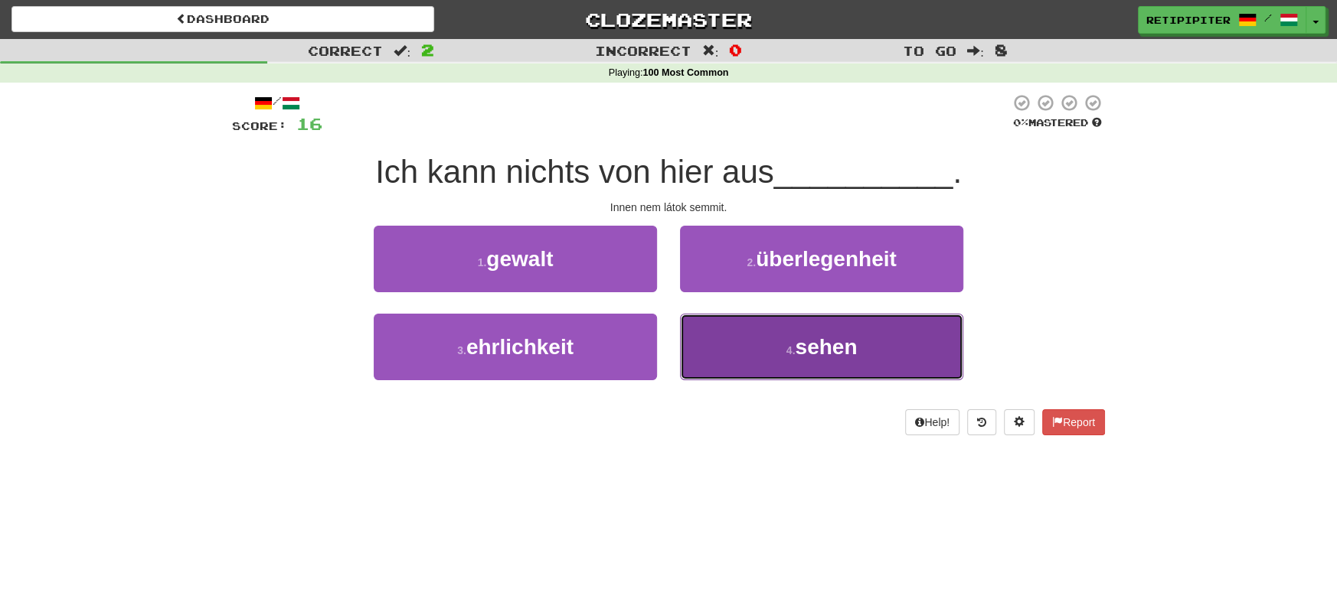
click at [861, 354] on button "4 . sehen" at bounding box center [821, 347] width 283 height 67
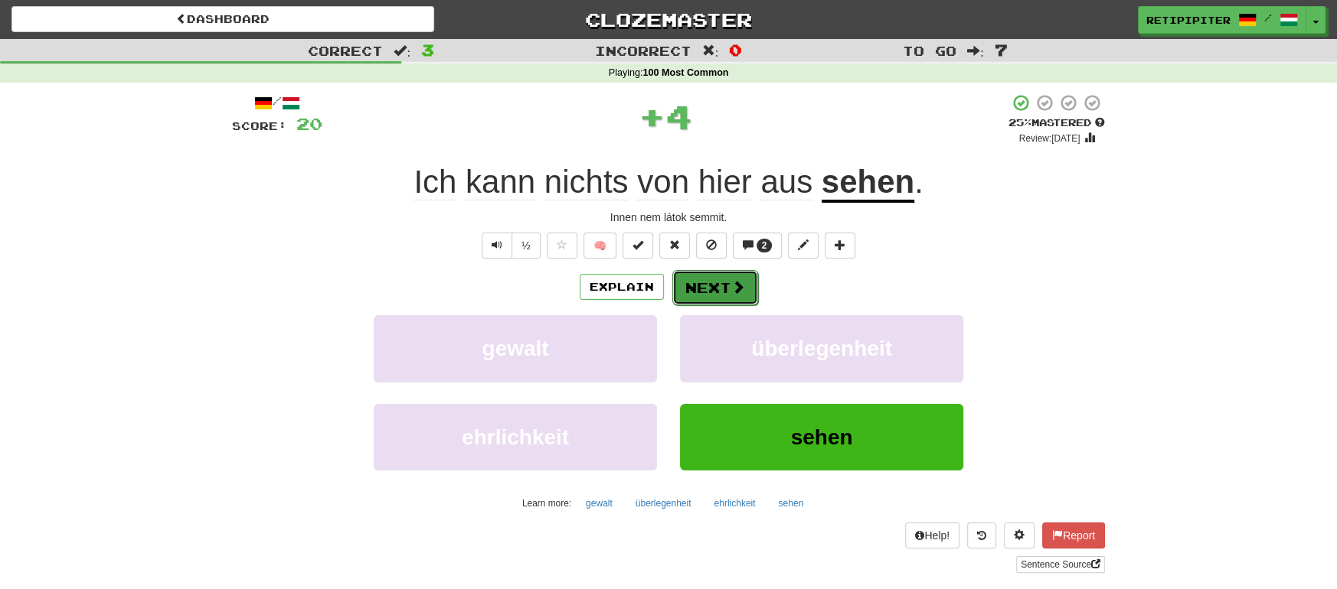
click at [718, 287] on button "Next" at bounding box center [715, 287] width 86 height 35
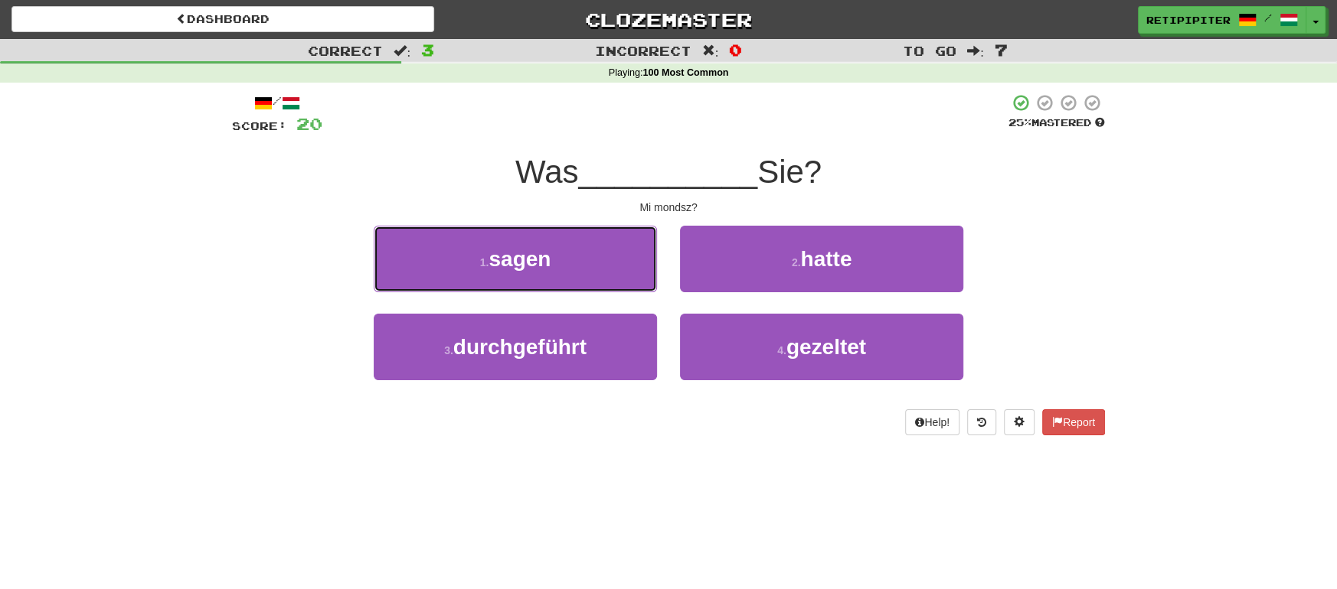
click at [537, 264] on span "sagen" at bounding box center [519, 259] width 62 height 24
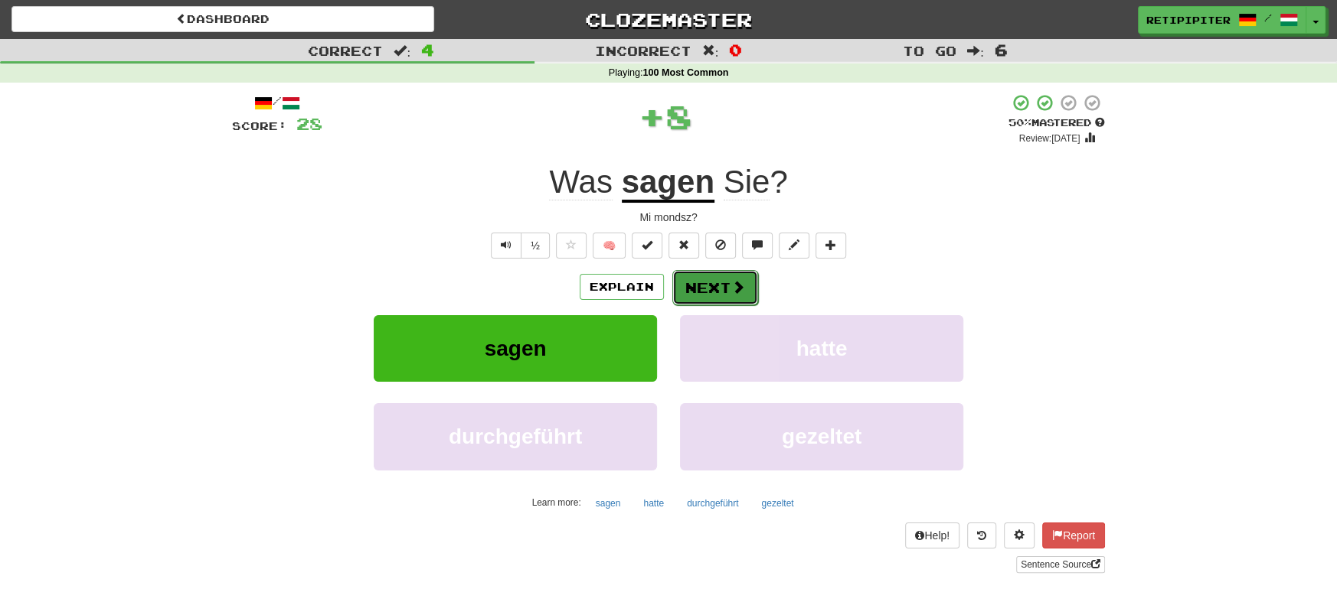
click at [728, 279] on button "Next" at bounding box center [715, 287] width 86 height 35
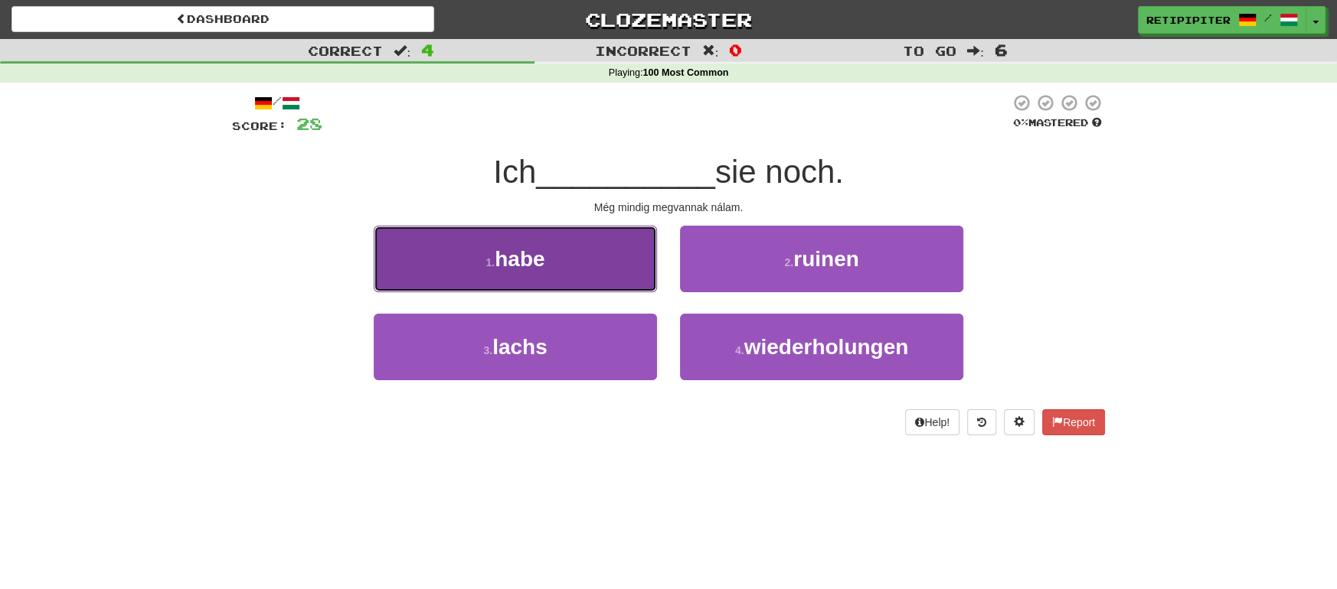
click at [577, 250] on button "1 . habe" at bounding box center [515, 259] width 283 height 67
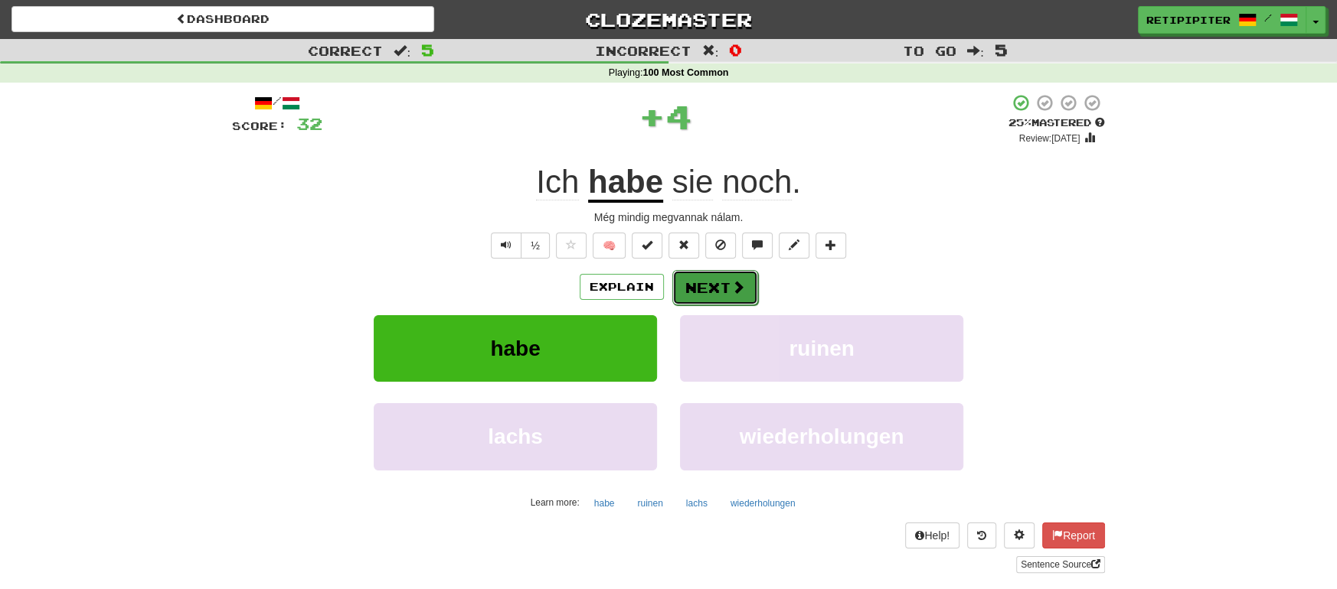
click at [722, 282] on button "Next" at bounding box center [715, 287] width 86 height 35
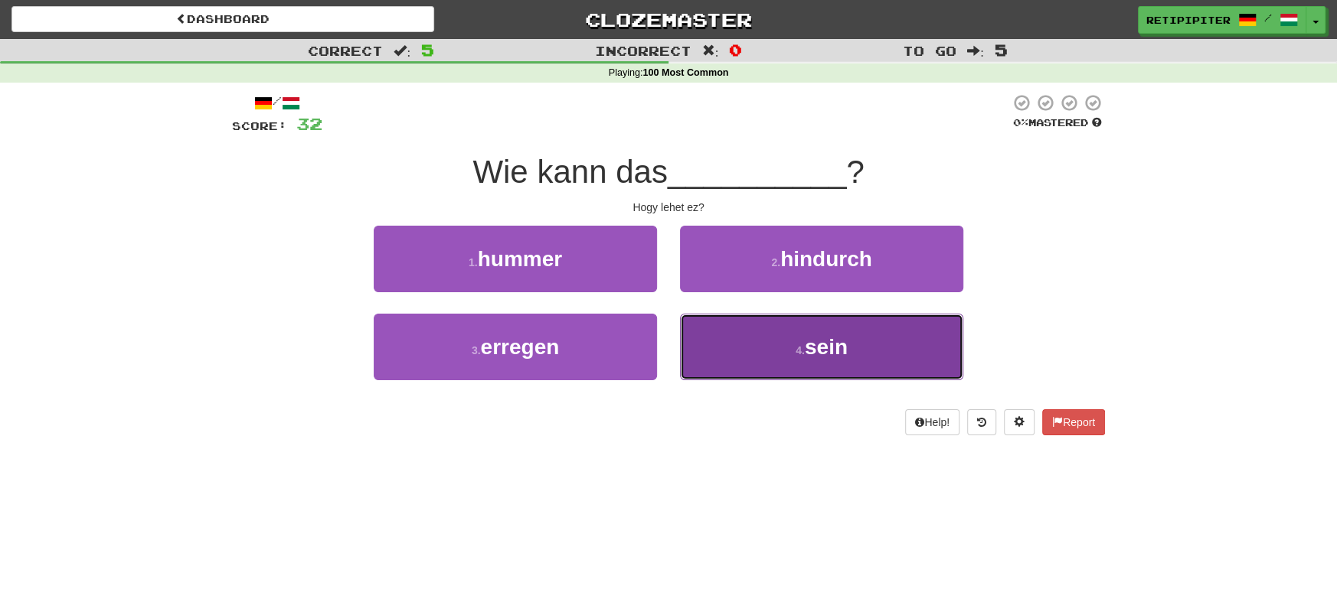
click at [831, 349] on span "sein" at bounding box center [826, 347] width 43 height 24
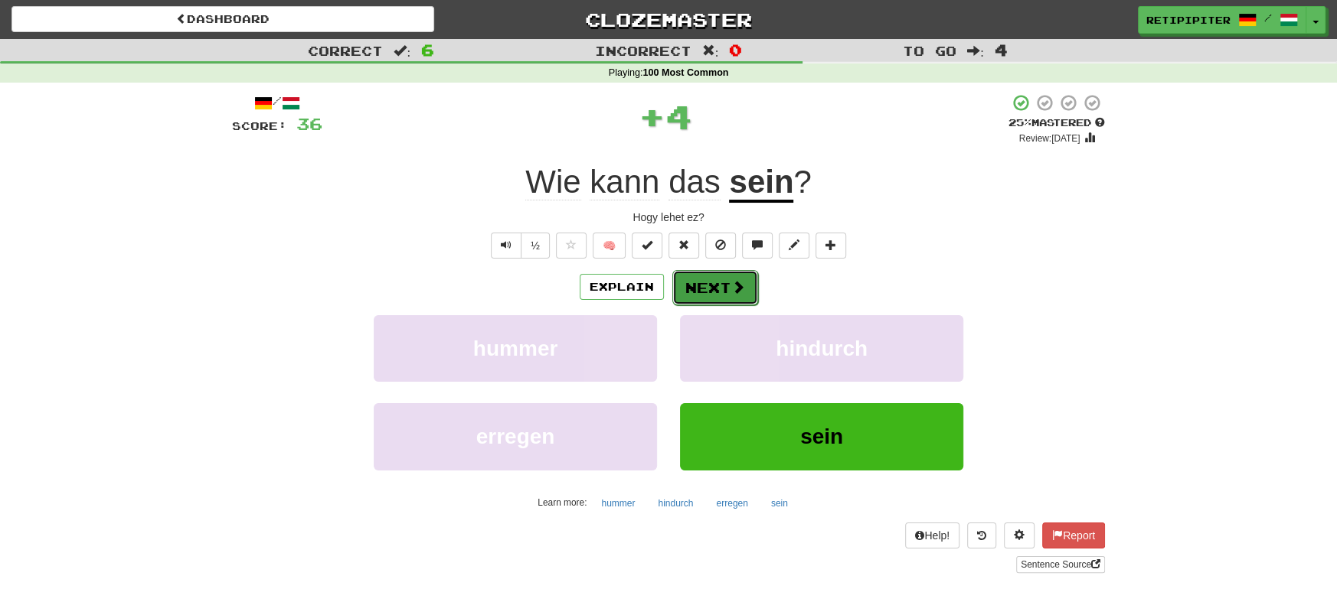
click at [722, 273] on button "Next" at bounding box center [715, 287] width 86 height 35
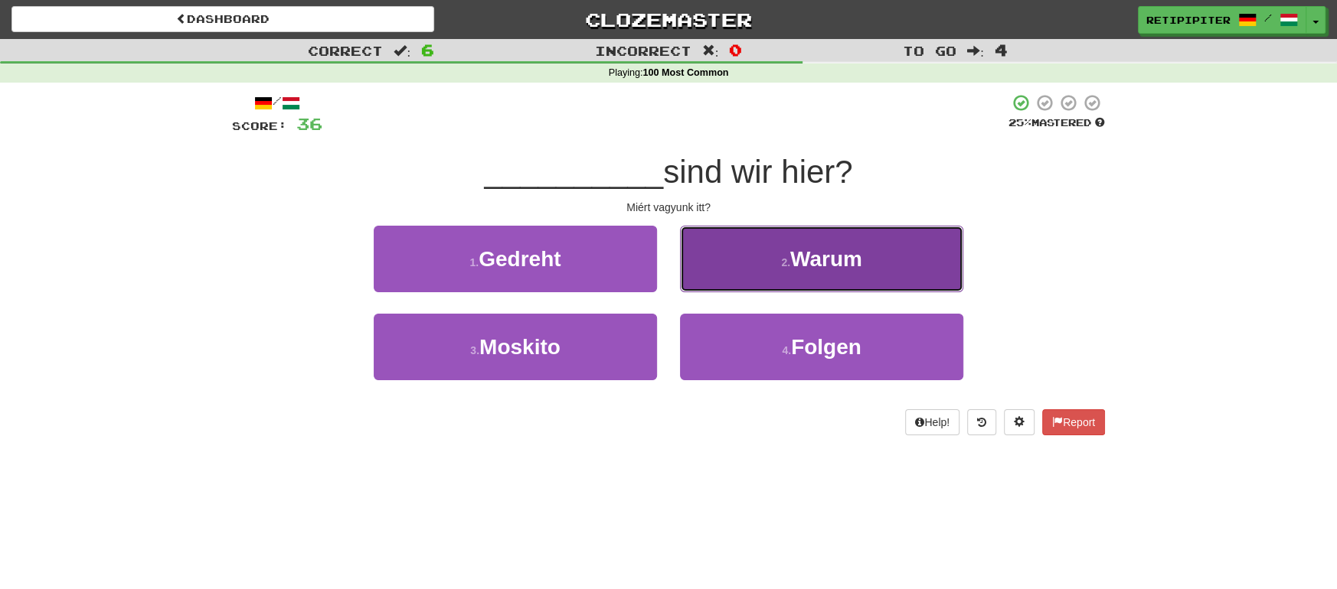
click at [830, 258] on span "Warum" at bounding box center [826, 259] width 72 height 24
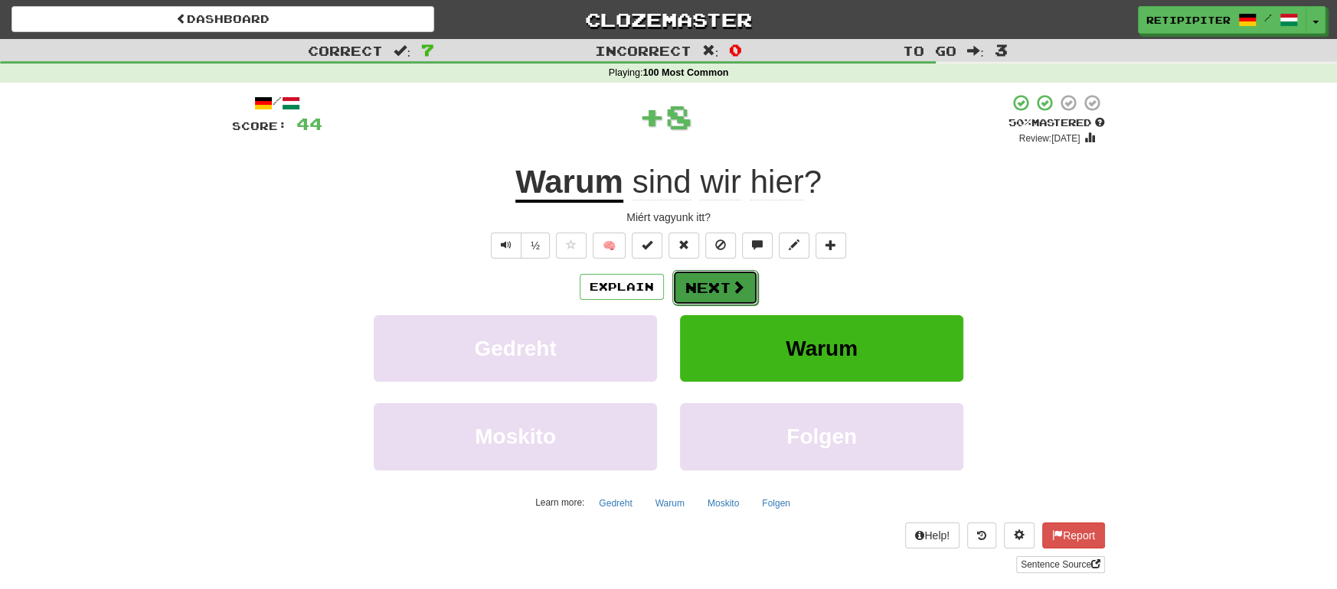
click at [723, 279] on button "Next" at bounding box center [715, 287] width 86 height 35
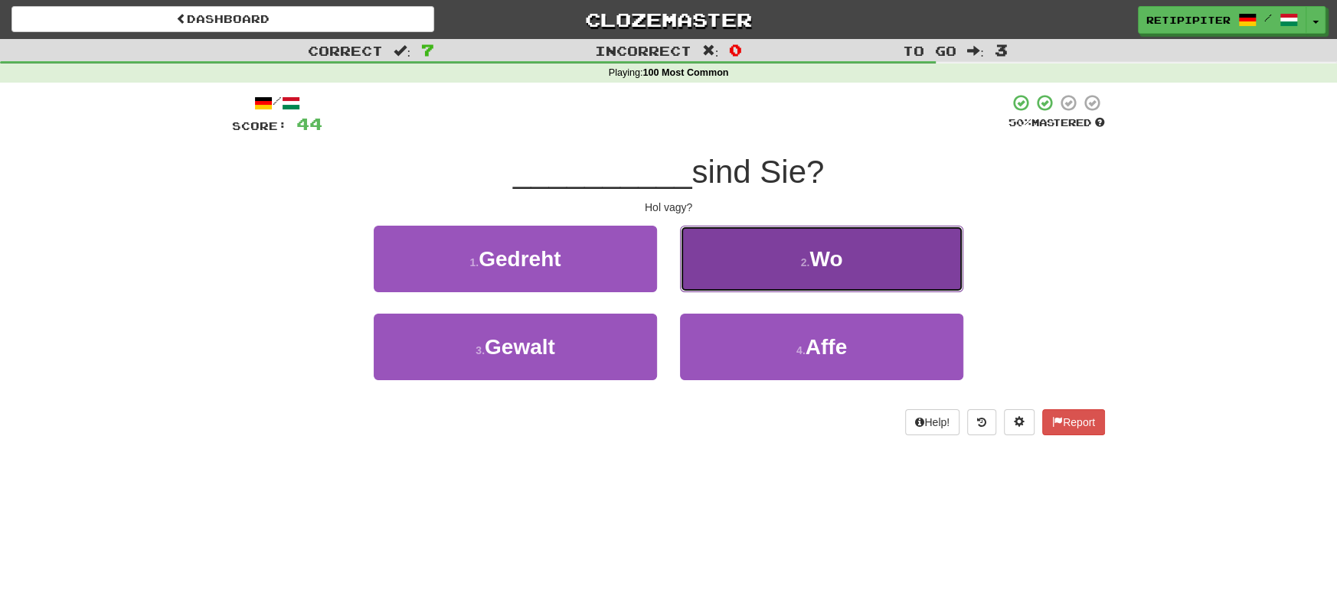
click at [837, 274] on button "2 . Wo" at bounding box center [821, 259] width 283 height 67
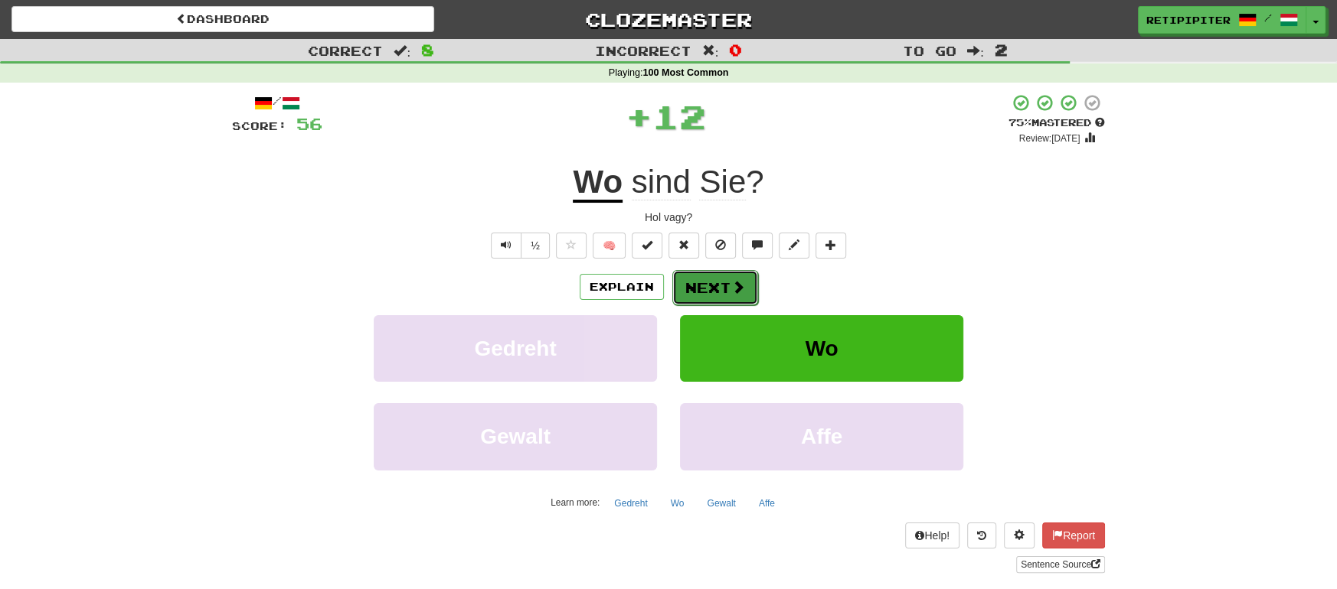
click at [733, 282] on span at bounding box center [738, 287] width 14 height 14
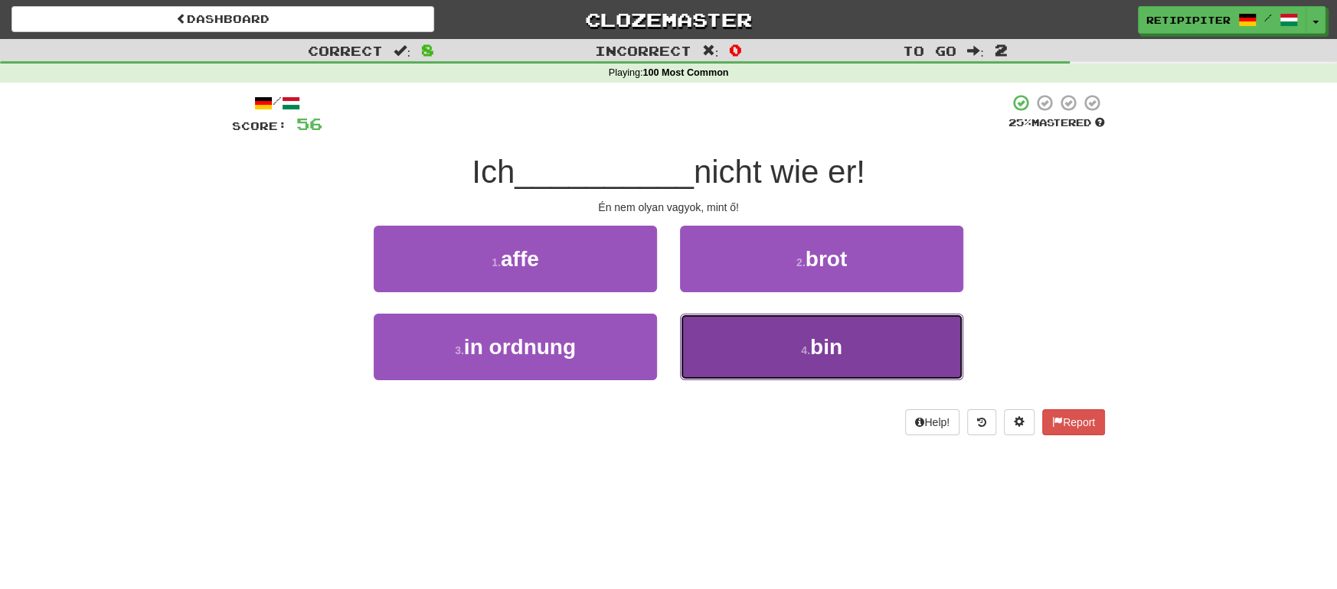
click at [825, 343] on span "bin" at bounding box center [826, 347] width 32 height 24
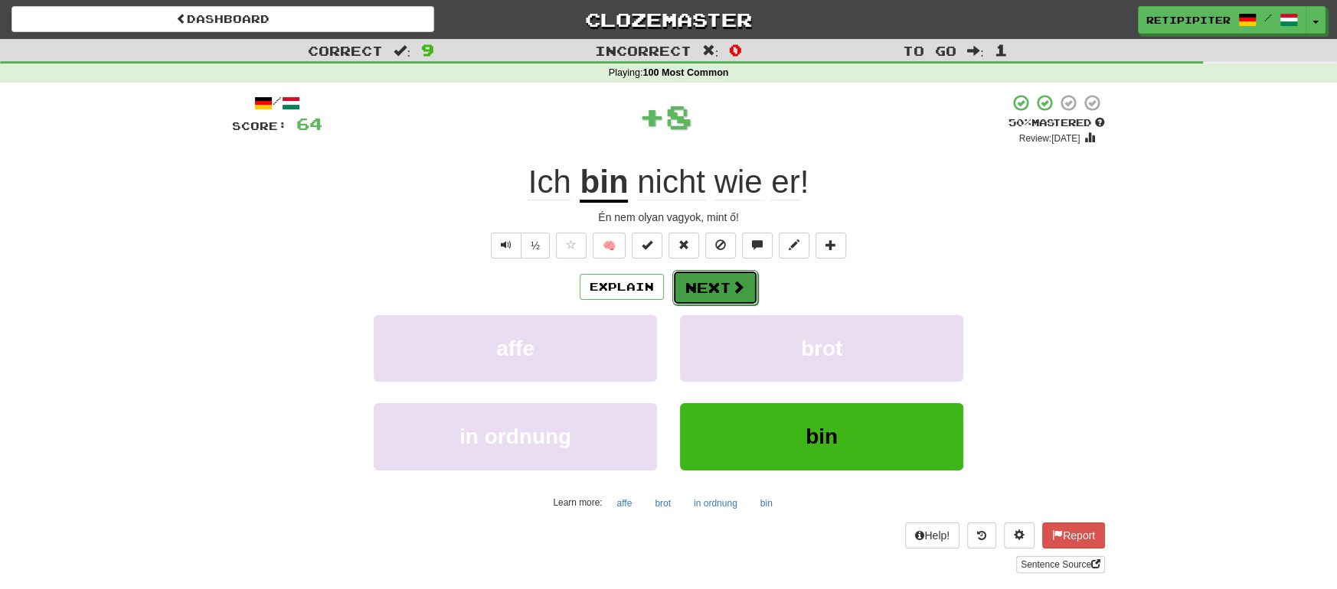
click at [732, 277] on button "Next" at bounding box center [715, 287] width 86 height 35
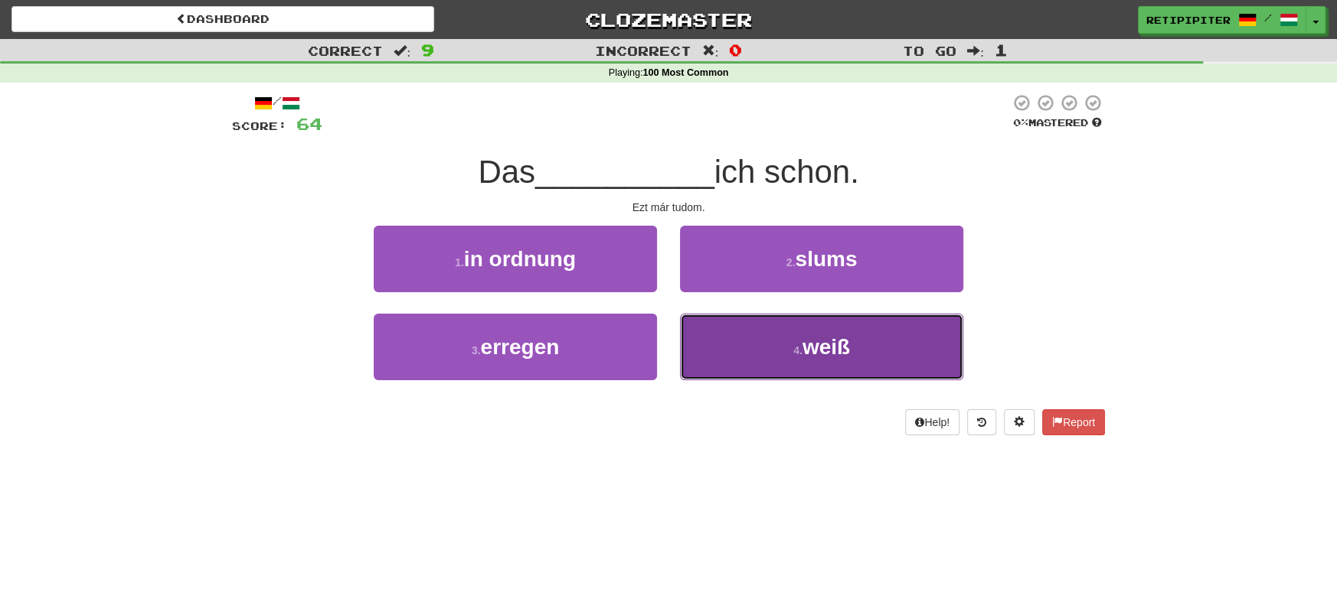
click at [826, 354] on span "weiß" at bounding box center [825, 347] width 47 height 24
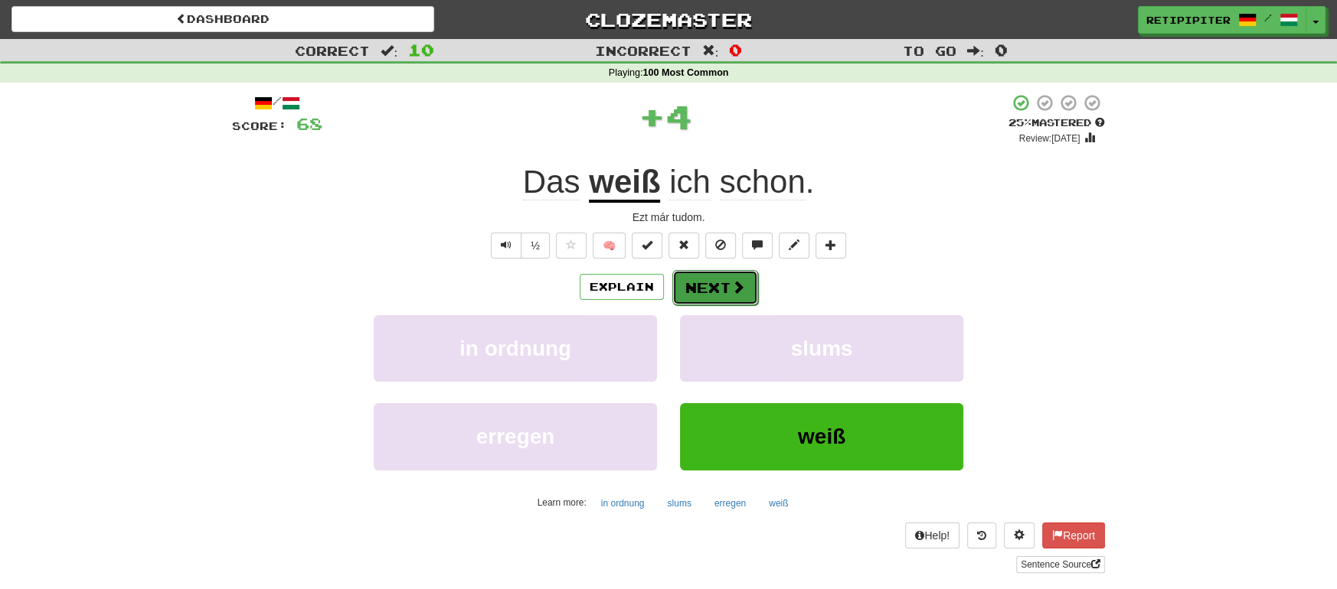
click at [714, 289] on button "Next" at bounding box center [715, 287] width 86 height 35
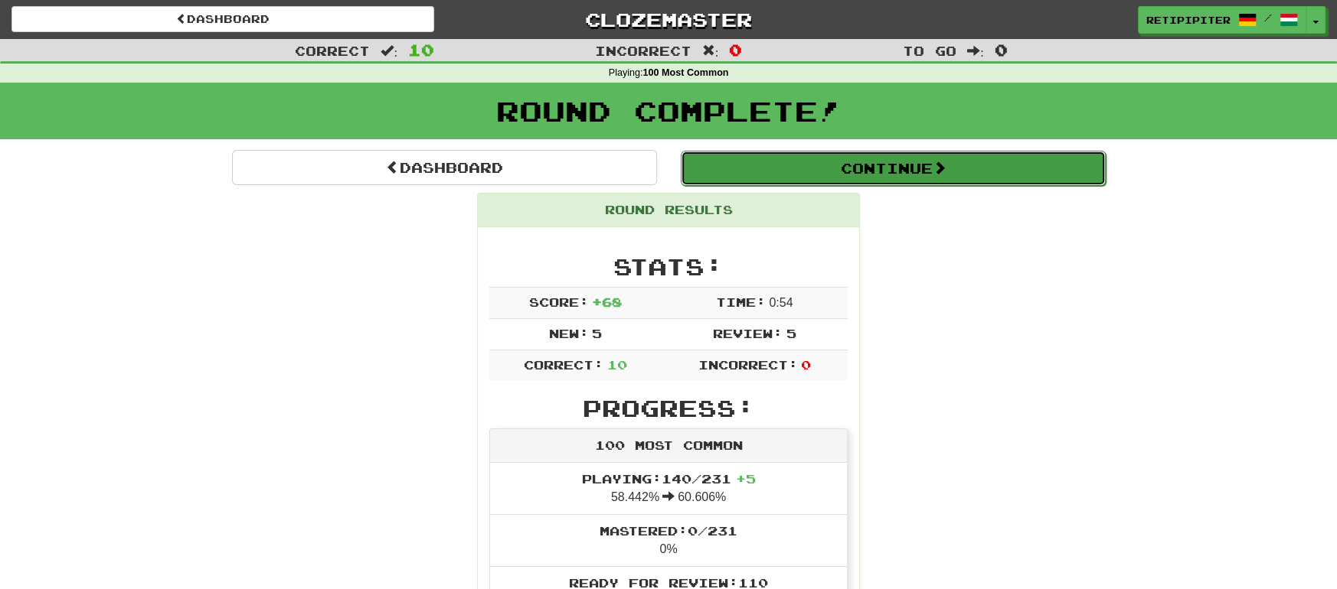
click at [996, 168] on button "Continue" at bounding box center [893, 168] width 425 height 35
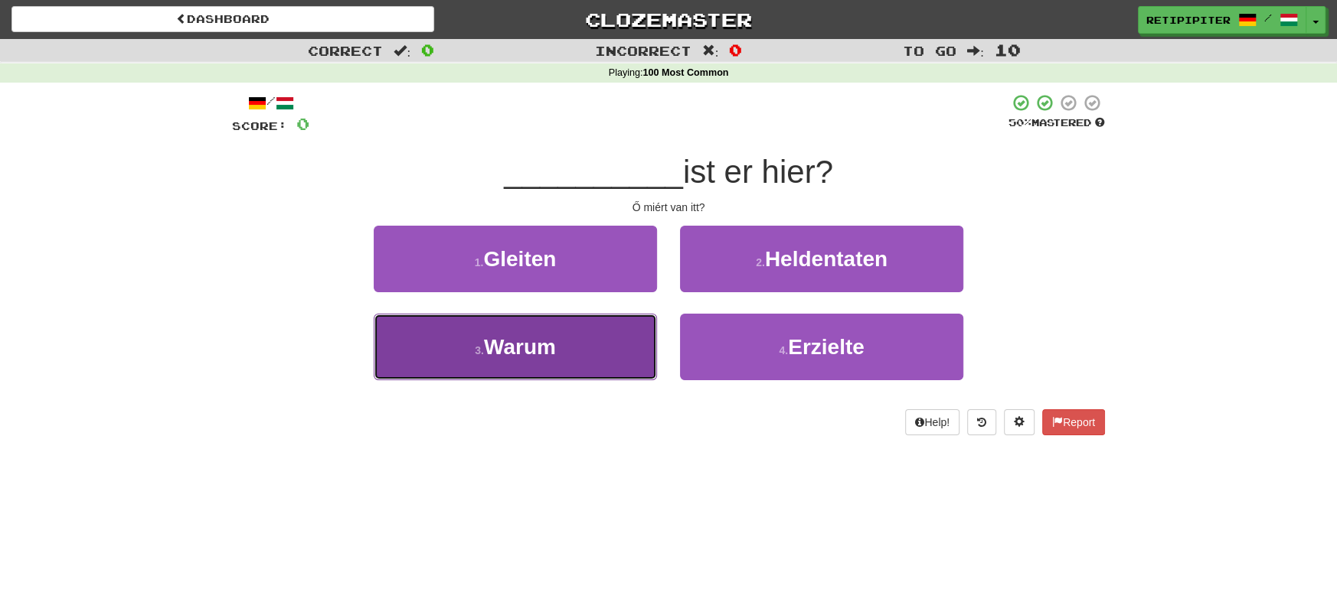
click at [543, 354] on span "Warum" at bounding box center [520, 347] width 72 height 24
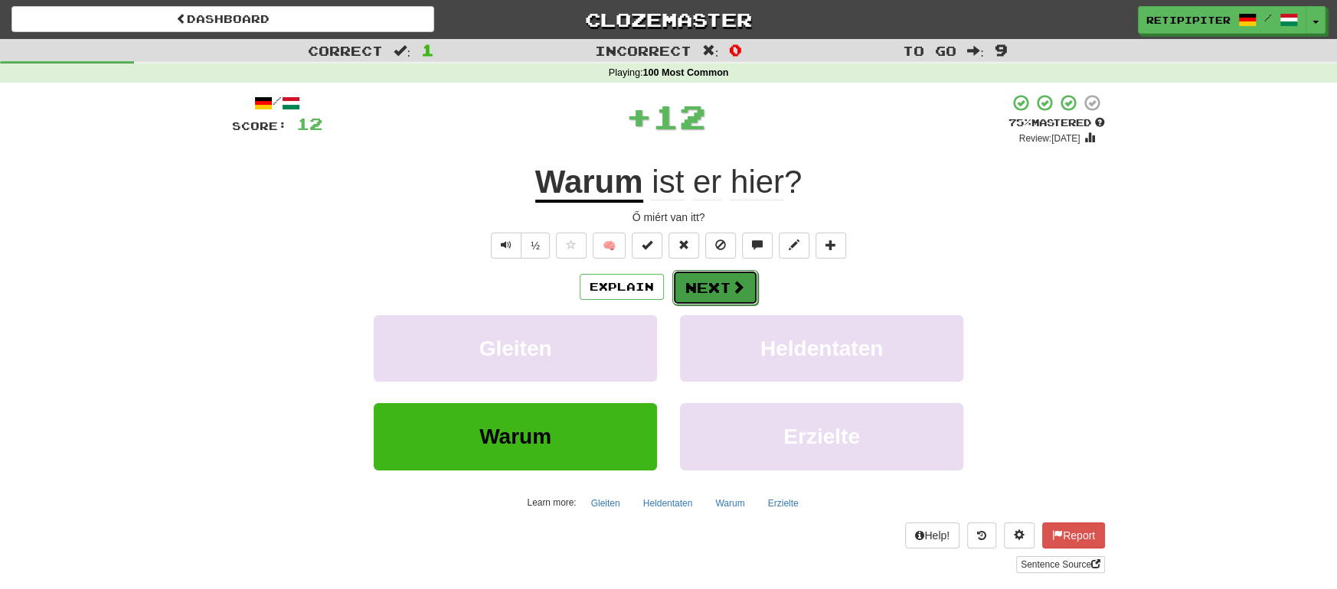
click at [708, 289] on button "Next" at bounding box center [715, 287] width 86 height 35
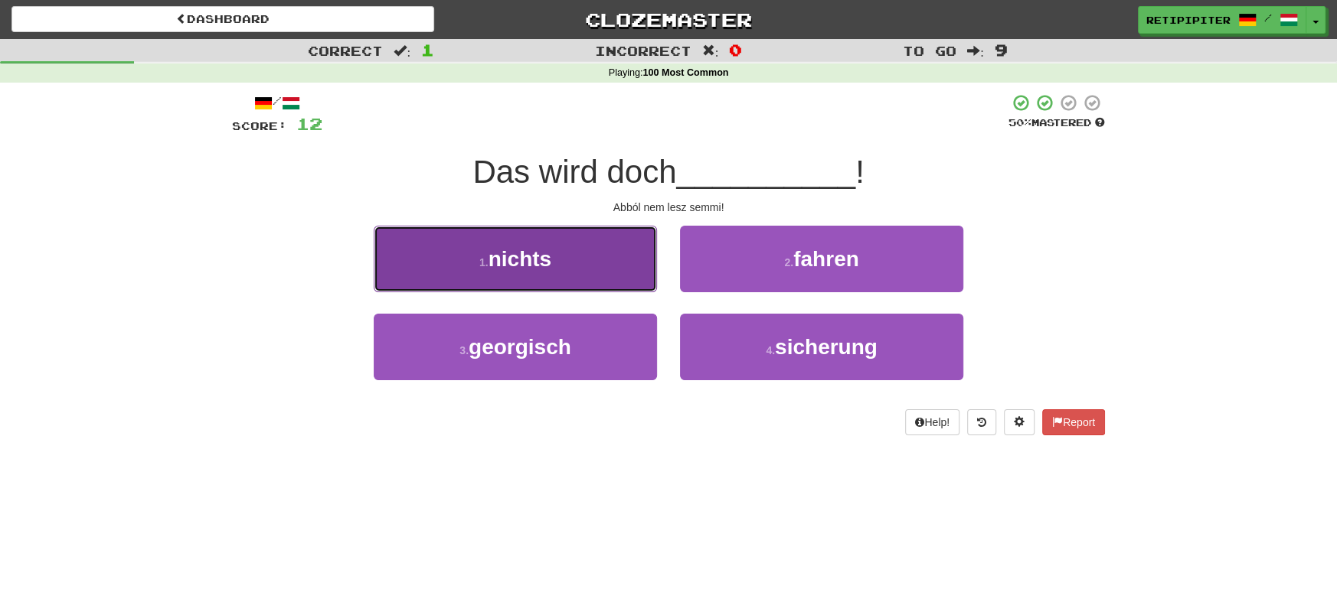
click at [596, 253] on button "1 . nichts" at bounding box center [515, 259] width 283 height 67
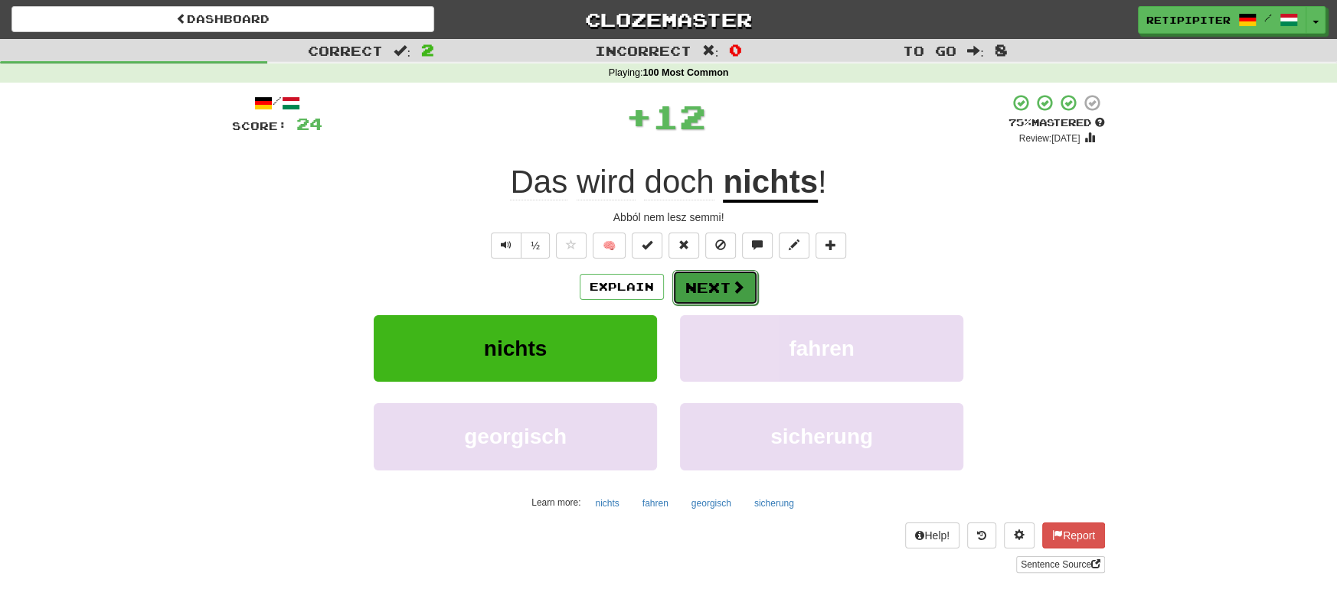
click at [715, 286] on button "Next" at bounding box center [715, 287] width 86 height 35
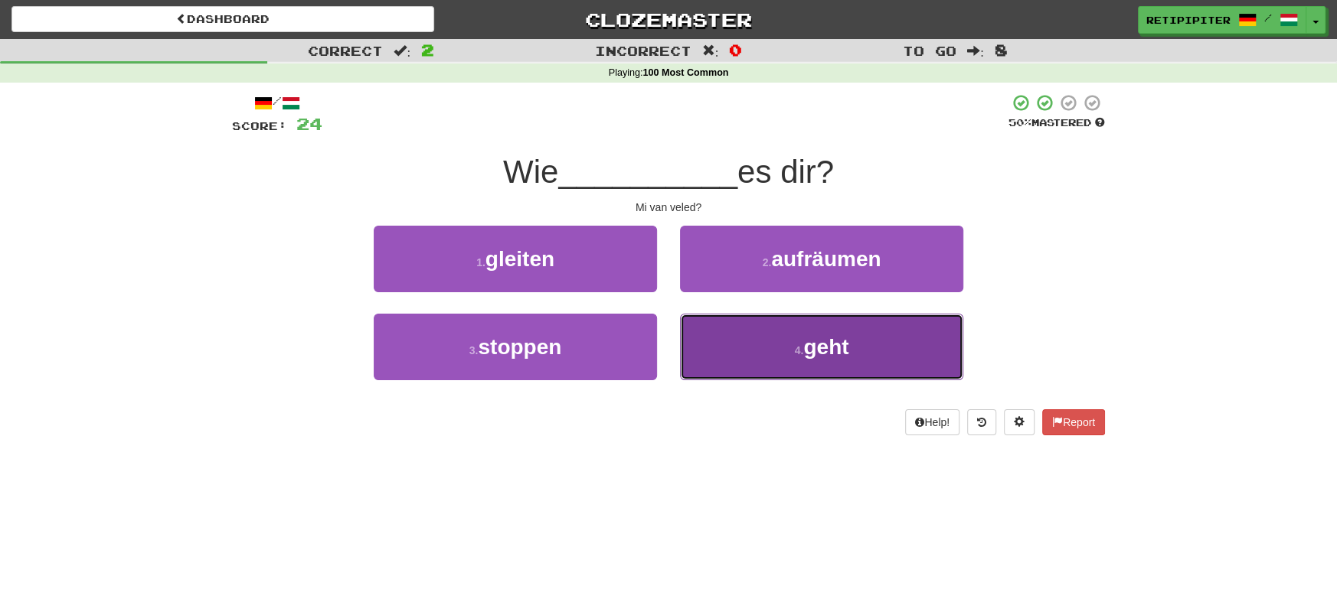
click at [841, 344] on span "geht" at bounding box center [825, 347] width 45 height 24
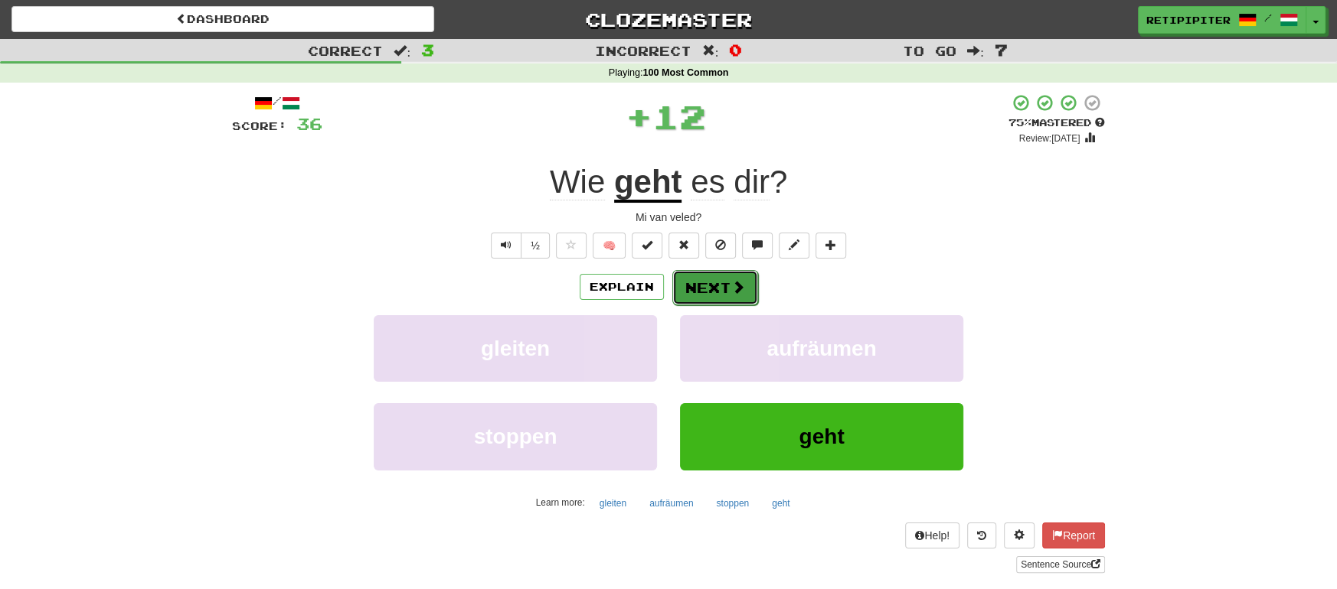
click at [731, 286] on span at bounding box center [738, 287] width 14 height 14
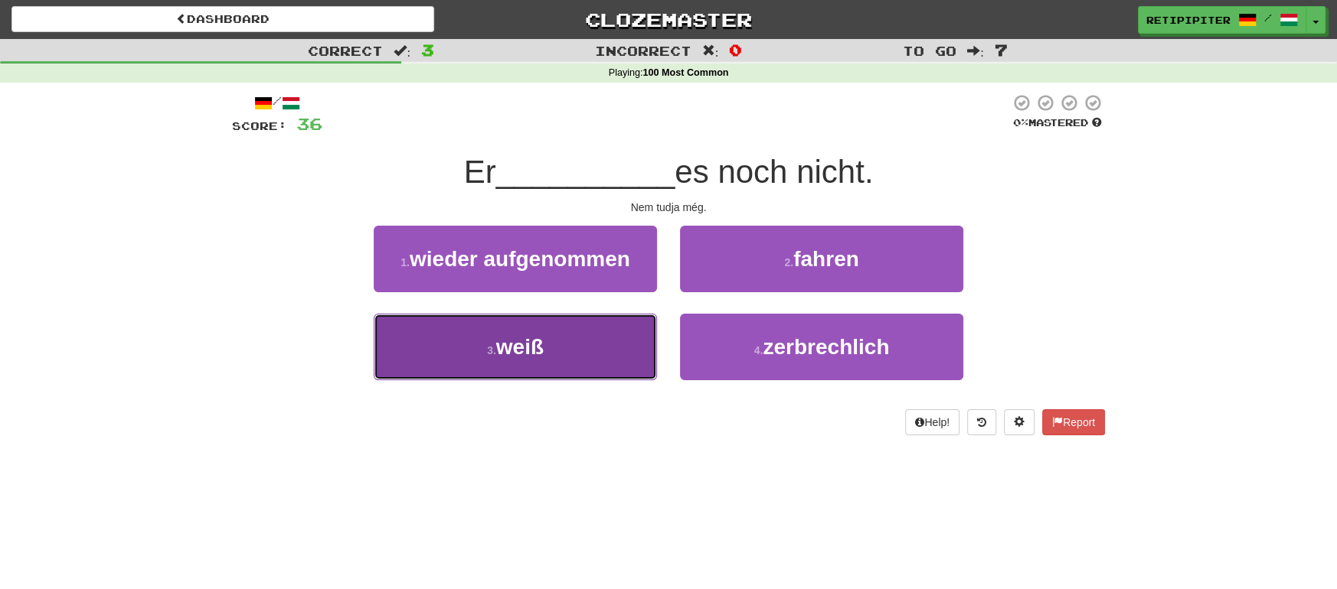
click at [553, 342] on button "3 . weiß" at bounding box center [515, 347] width 283 height 67
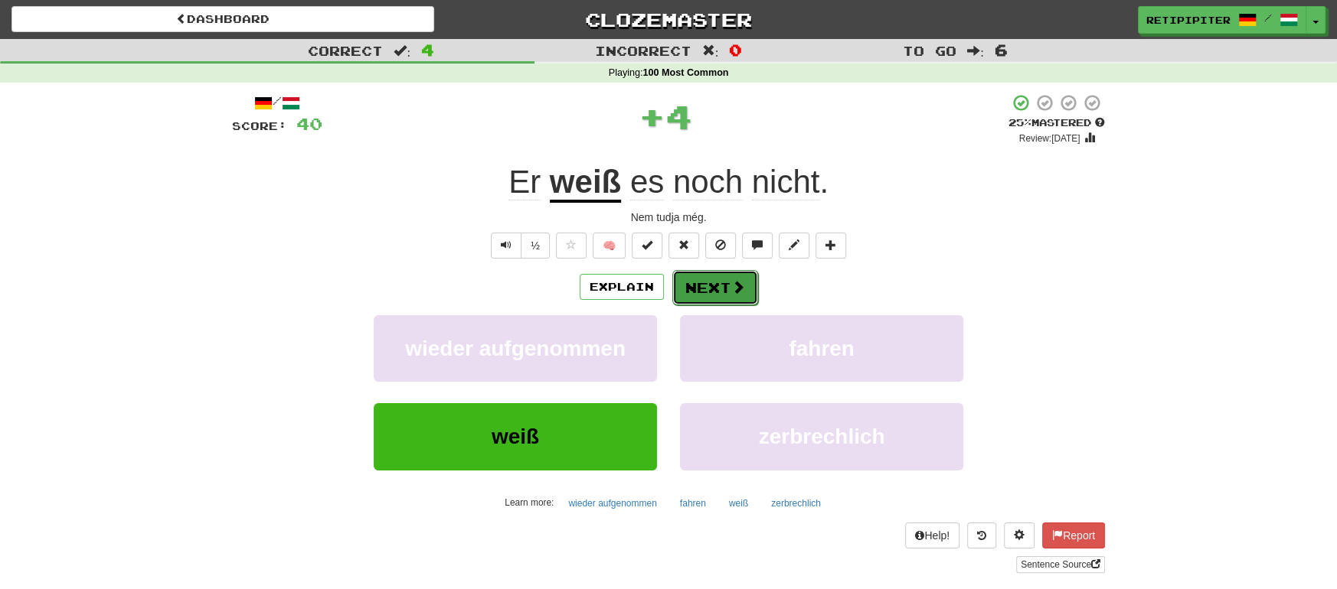
click at [728, 299] on button "Next" at bounding box center [715, 287] width 86 height 35
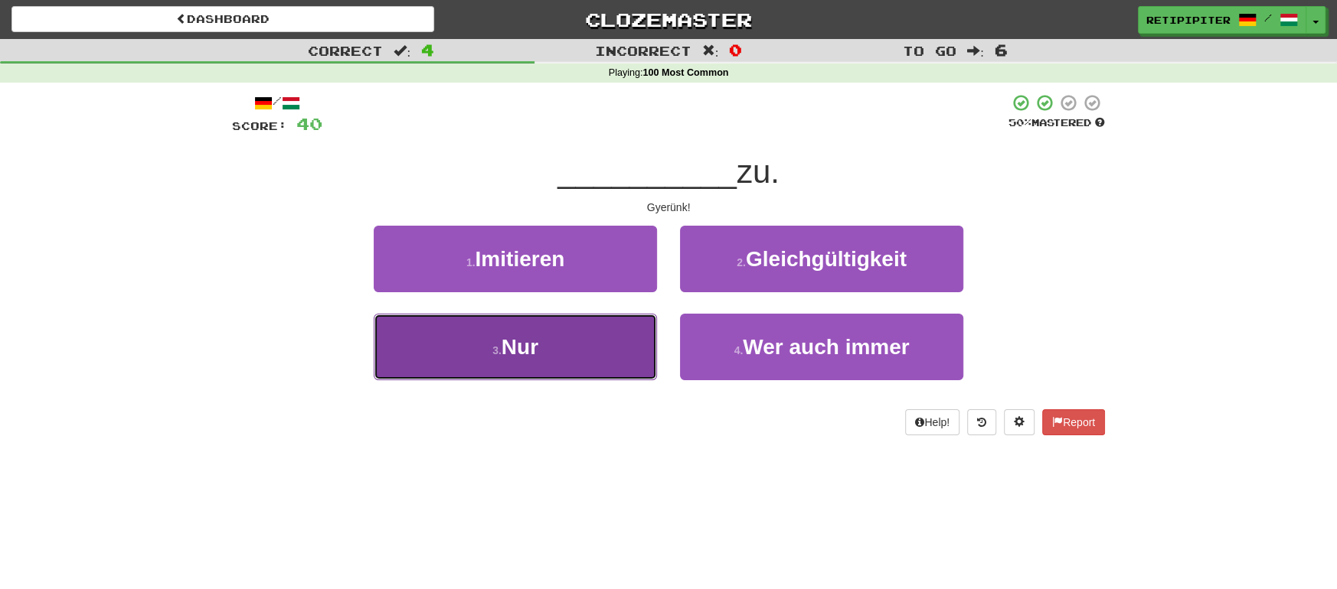
click at [583, 358] on button "3 . Nur" at bounding box center [515, 347] width 283 height 67
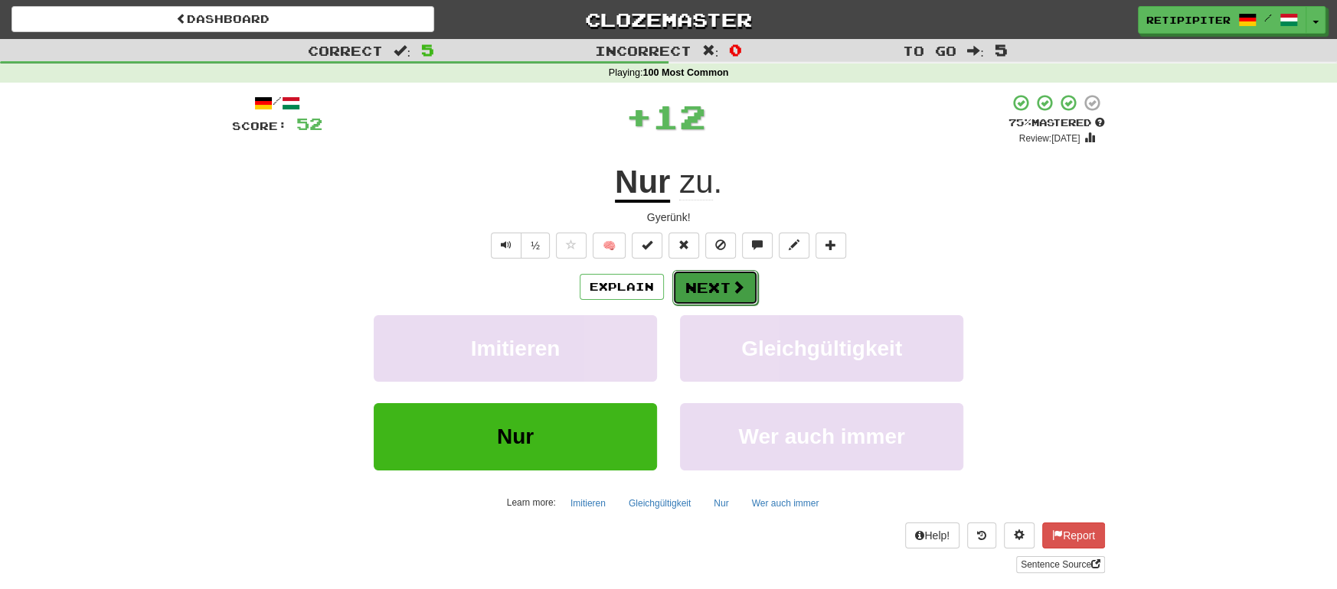
click at [723, 281] on button "Next" at bounding box center [715, 287] width 86 height 35
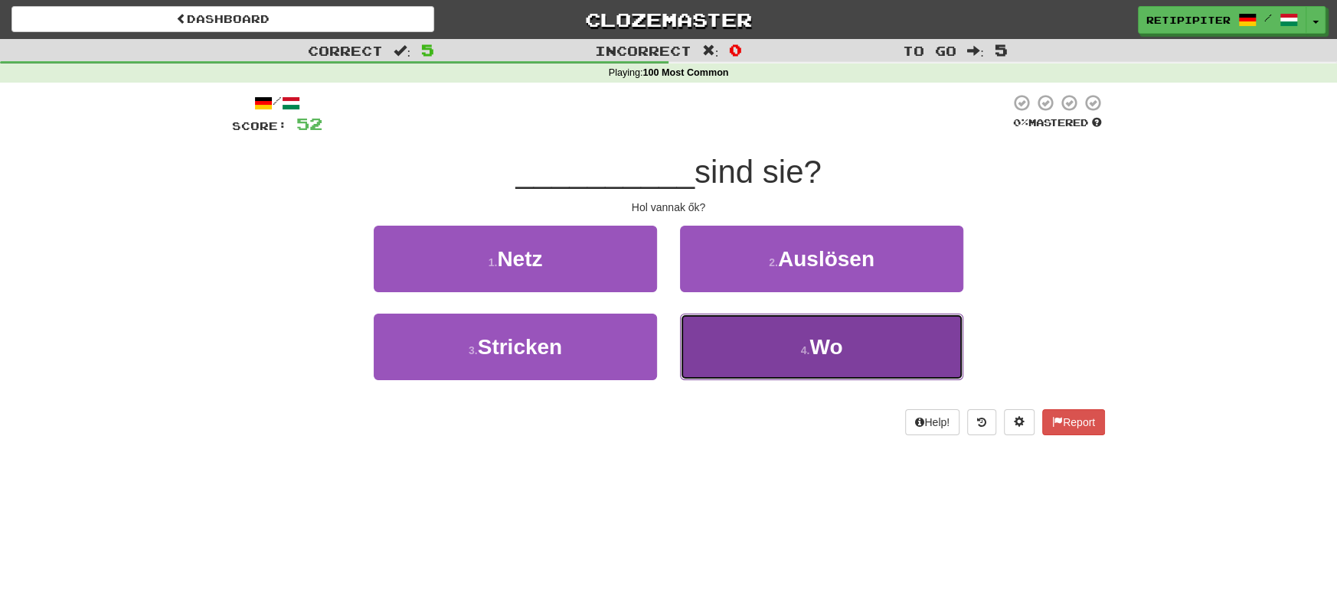
click at [857, 344] on button "4 . Wo" at bounding box center [821, 347] width 283 height 67
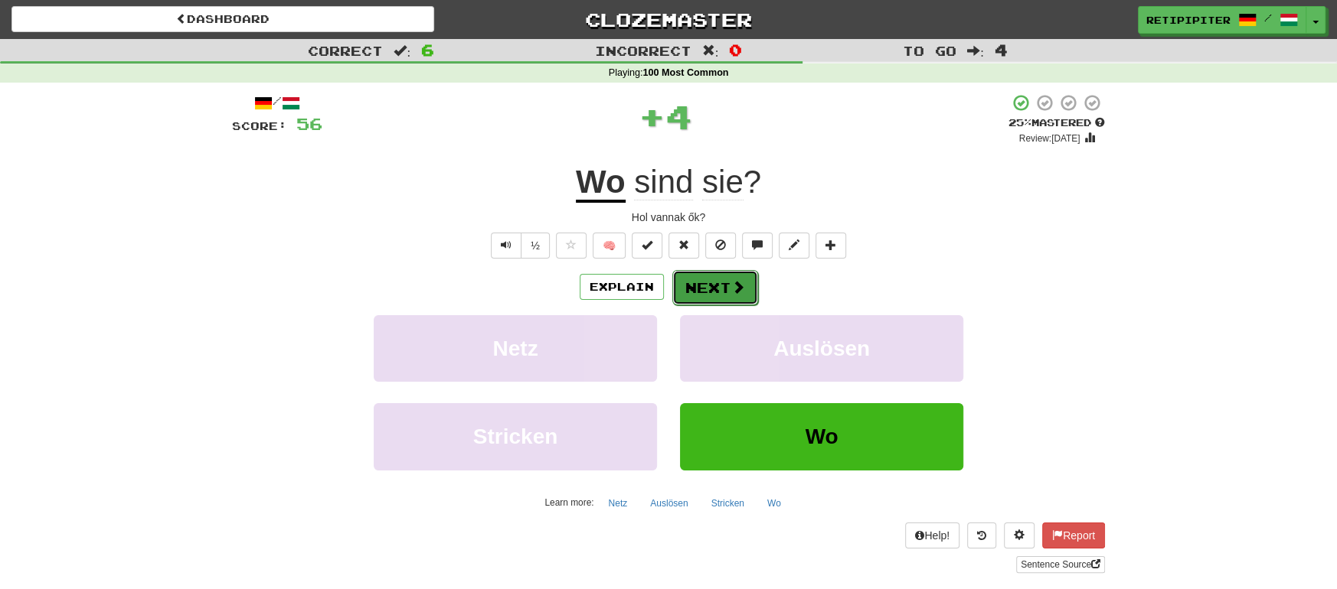
click at [714, 292] on button "Next" at bounding box center [715, 287] width 86 height 35
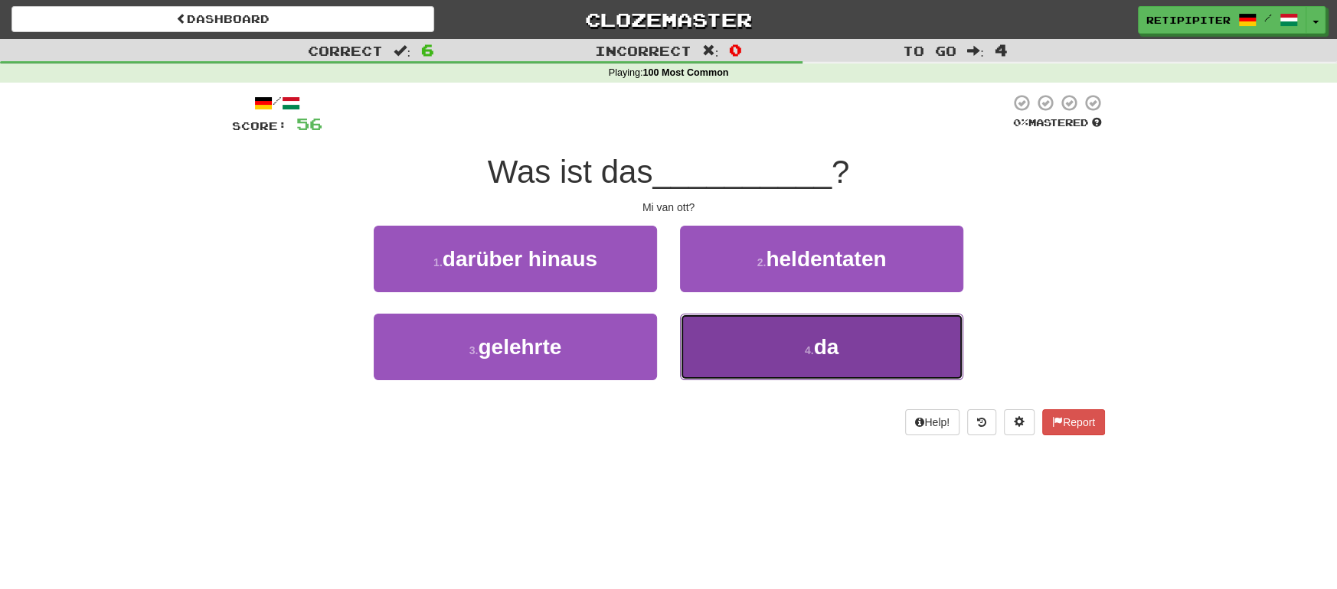
click at [865, 350] on button "4 . da" at bounding box center [821, 347] width 283 height 67
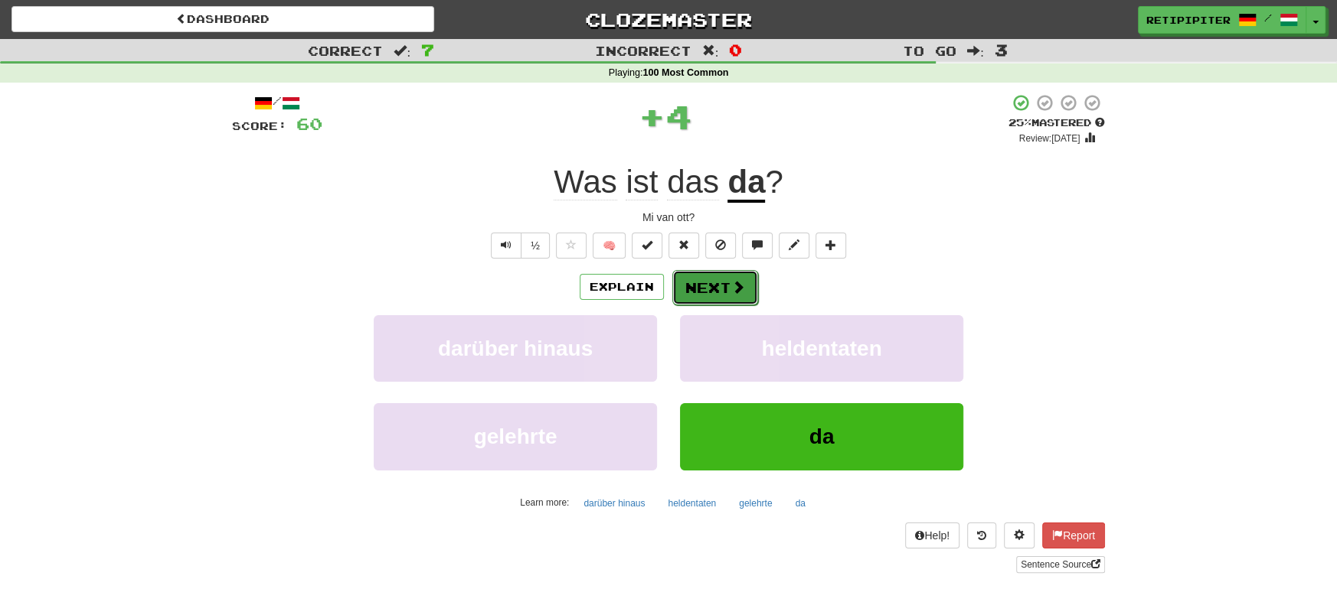
click at [733, 285] on span at bounding box center [738, 287] width 14 height 14
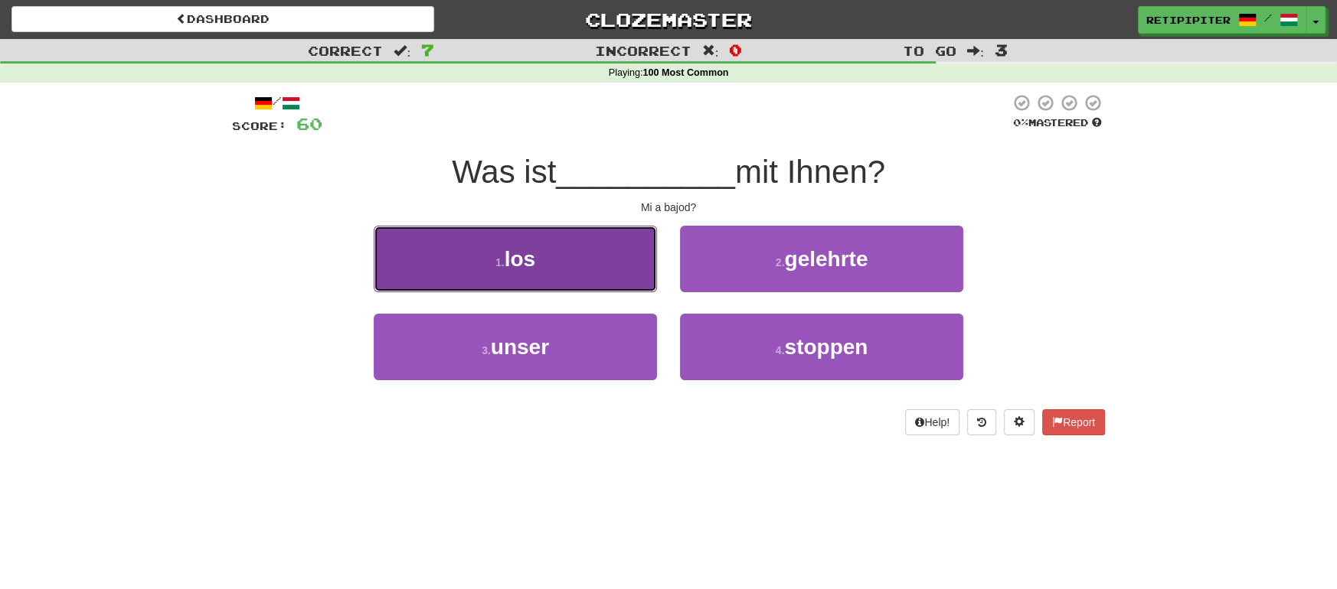
click at [549, 253] on button "1 . los" at bounding box center [515, 259] width 283 height 67
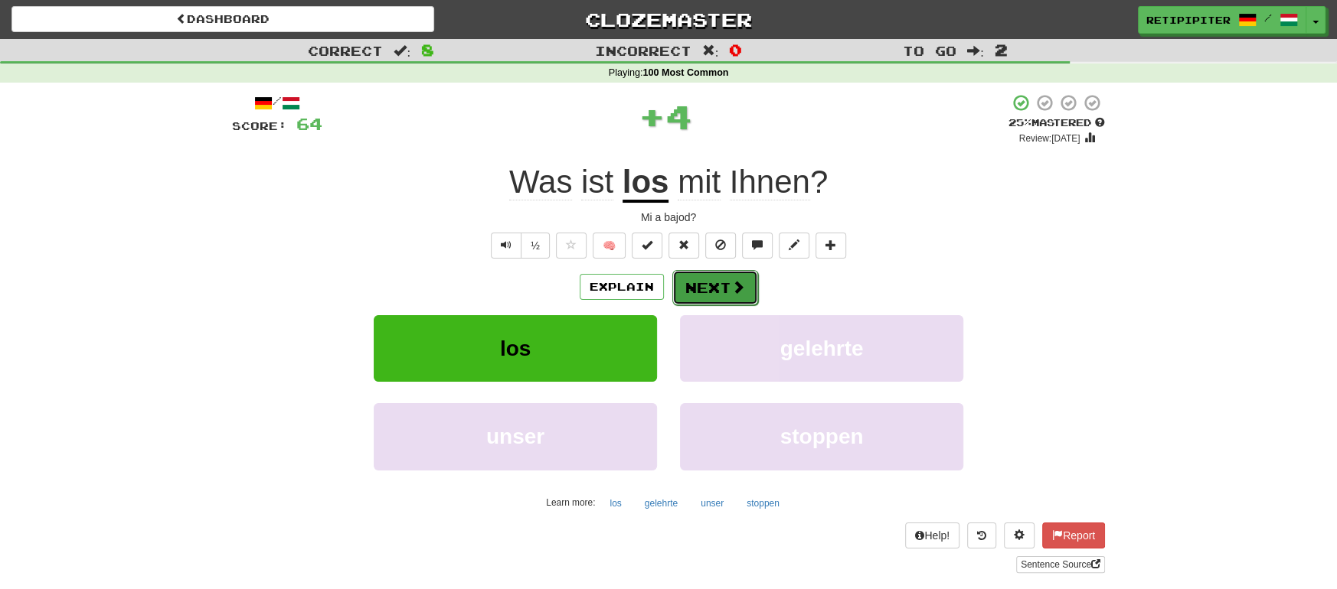
click at [724, 293] on button "Next" at bounding box center [715, 287] width 86 height 35
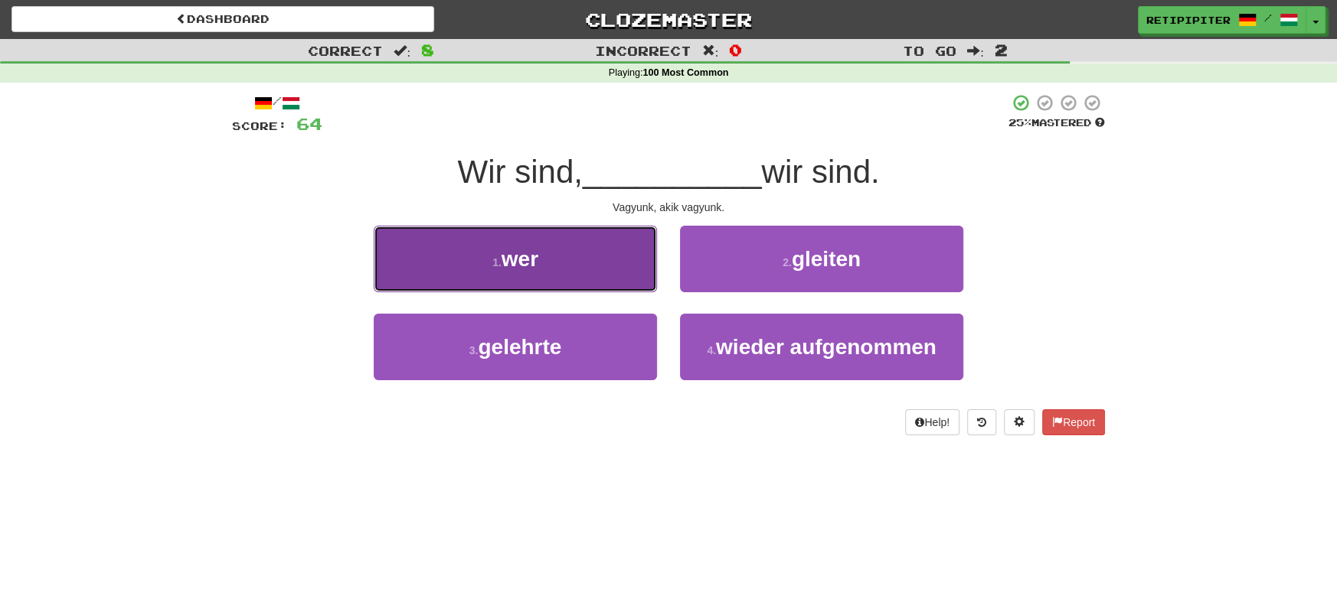
click at [543, 269] on button "1 . wer" at bounding box center [515, 259] width 283 height 67
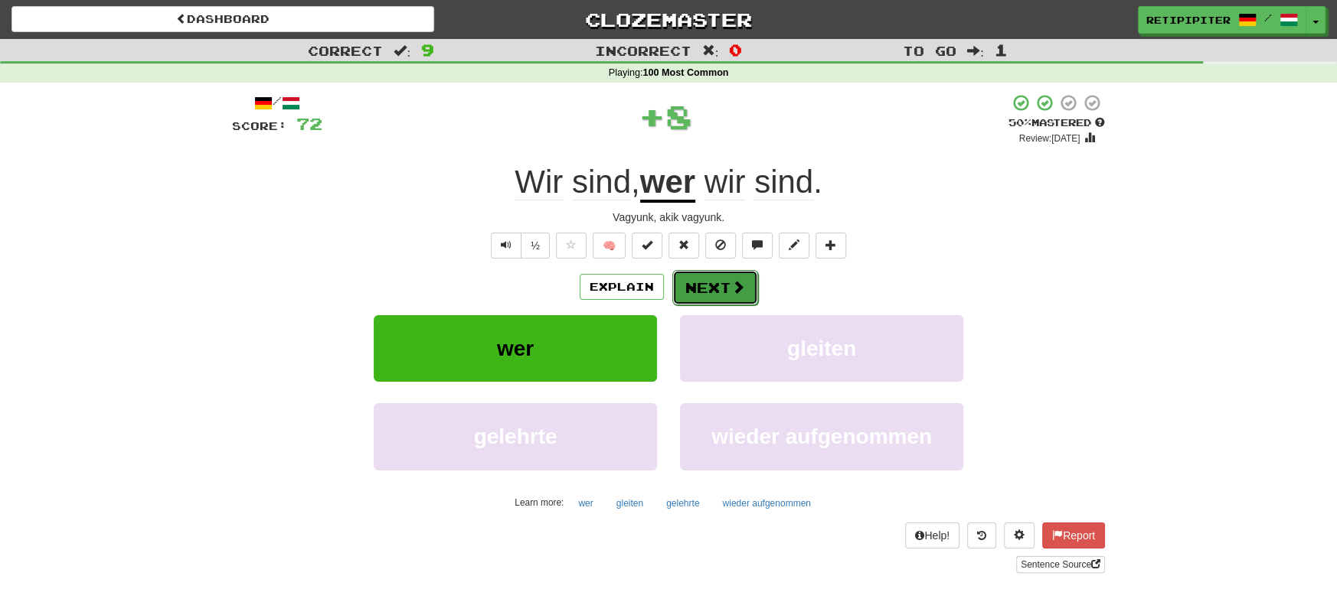
click at [722, 295] on button "Next" at bounding box center [715, 287] width 86 height 35
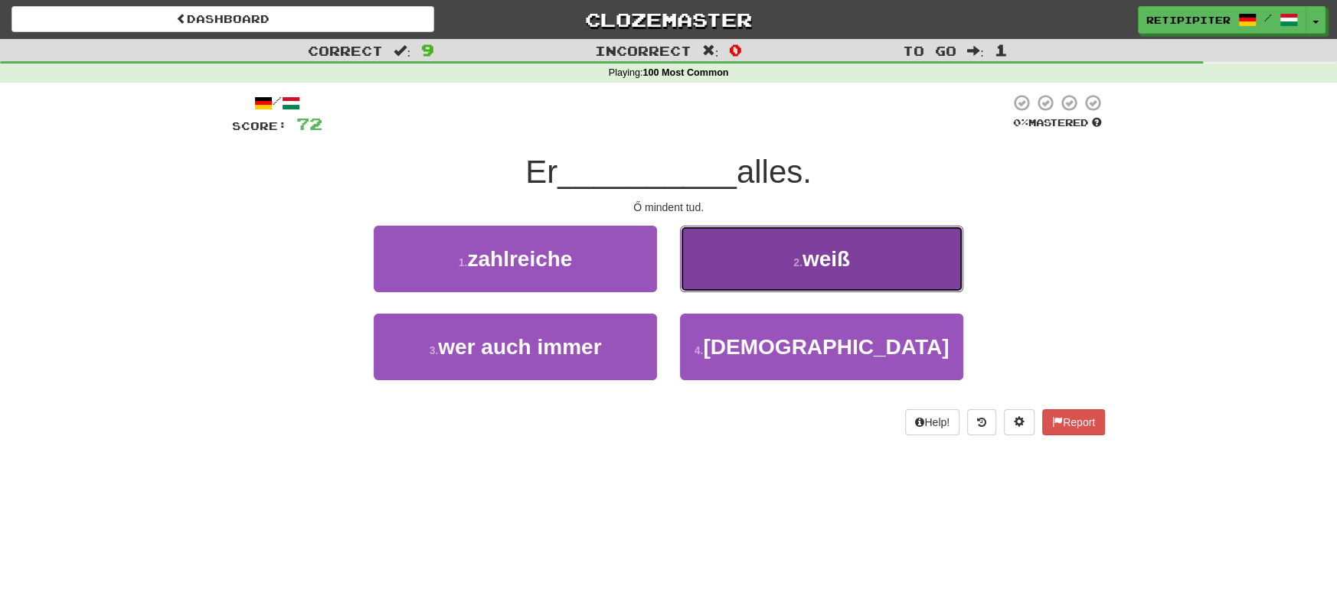
click at [847, 273] on button "2 . weiß" at bounding box center [821, 259] width 283 height 67
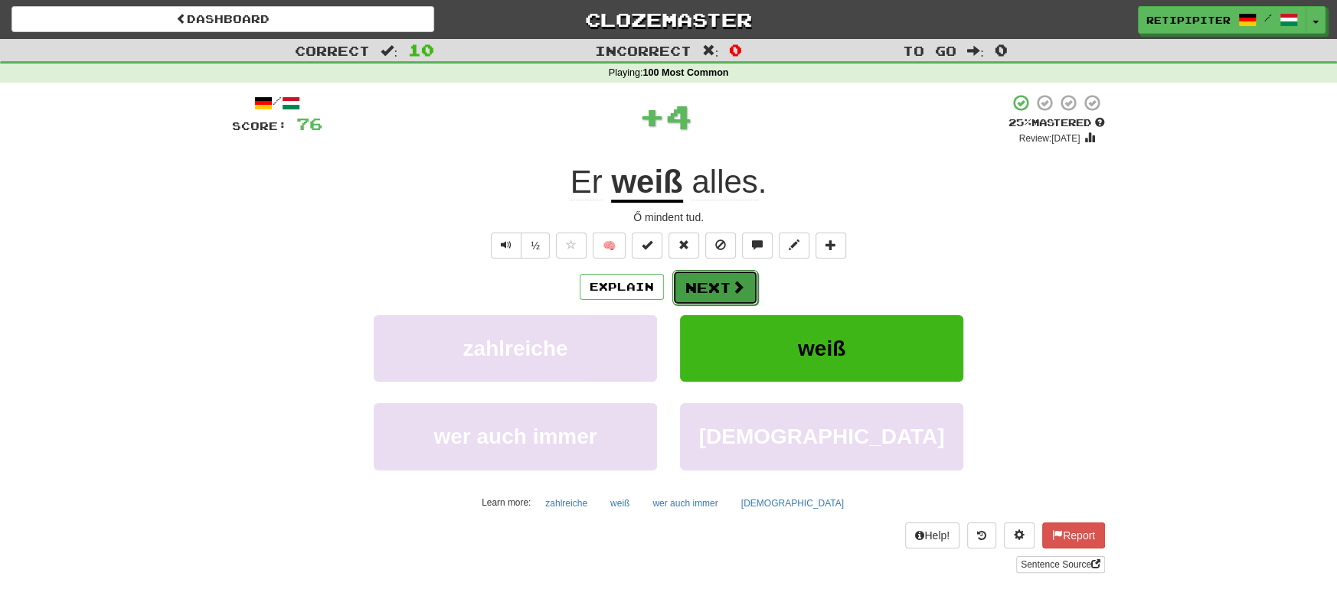
click at [701, 280] on button "Next" at bounding box center [715, 287] width 86 height 35
